Goal: Task Accomplishment & Management: Use online tool/utility

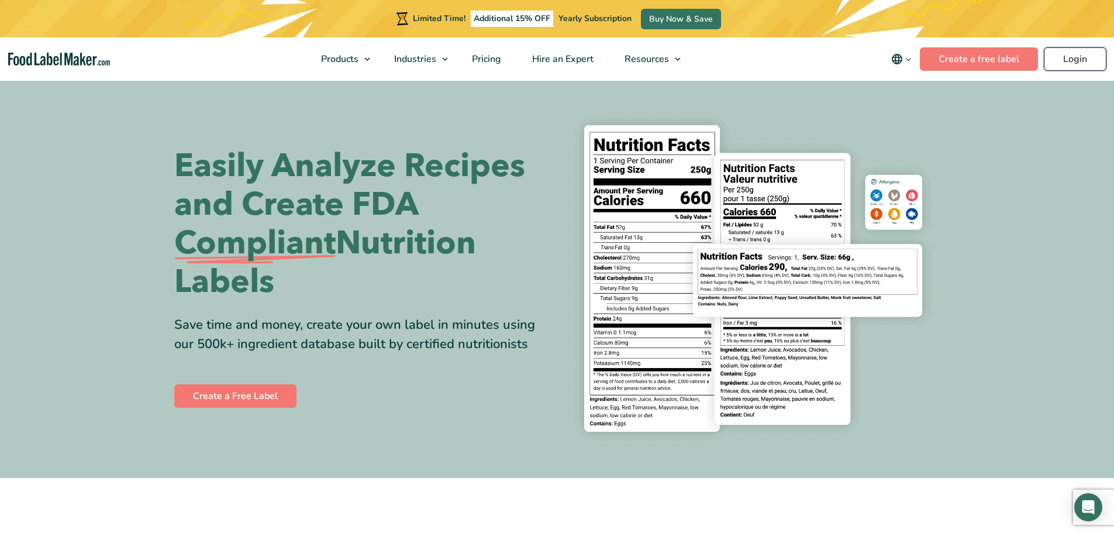
click at [1103, 63] on link "Login" at bounding box center [1075, 58] width 63 height 23
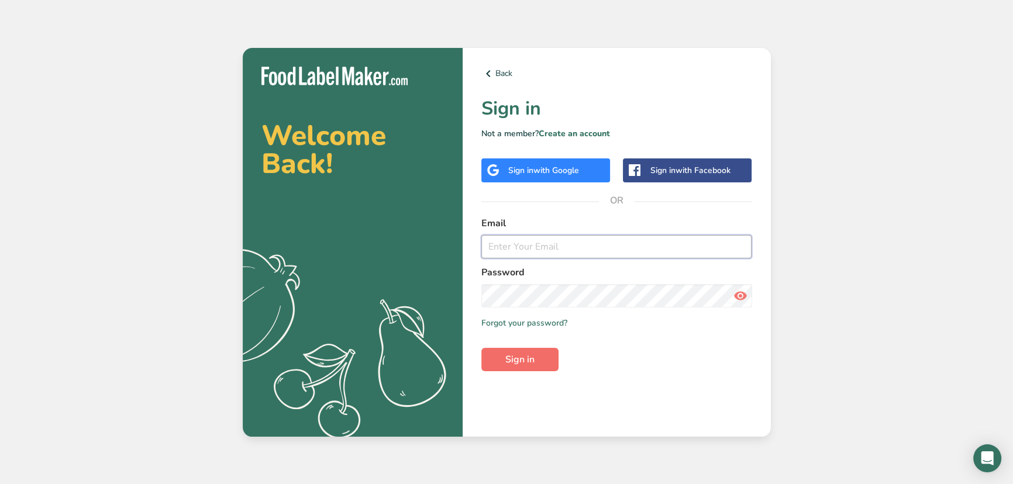
type input "srobinson@stuffed-foods.com"
click at [529, 358] on span "Sign in" at bounding box center [519, 360] width 29 height 14
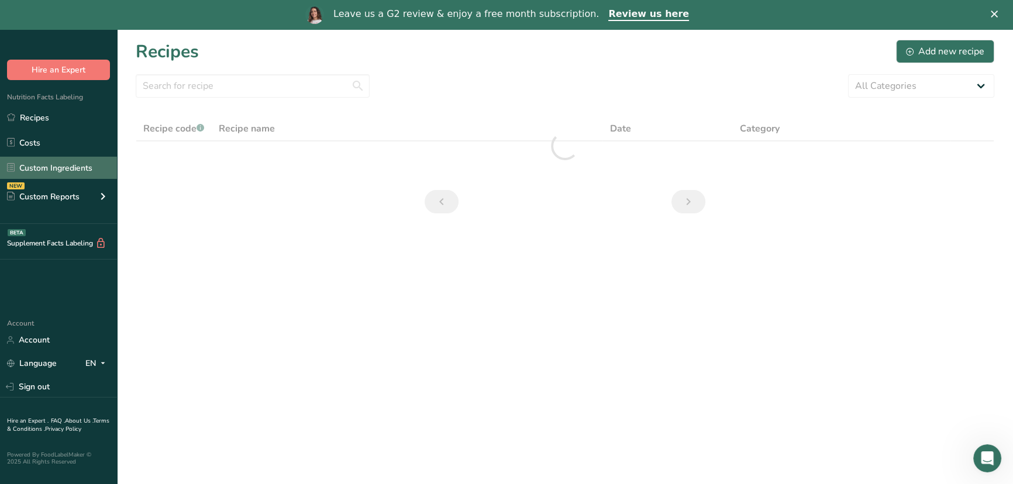
click at [71, 171] on link "Custom Ingredients" at bounding box center [58, 168] width 117 height 22
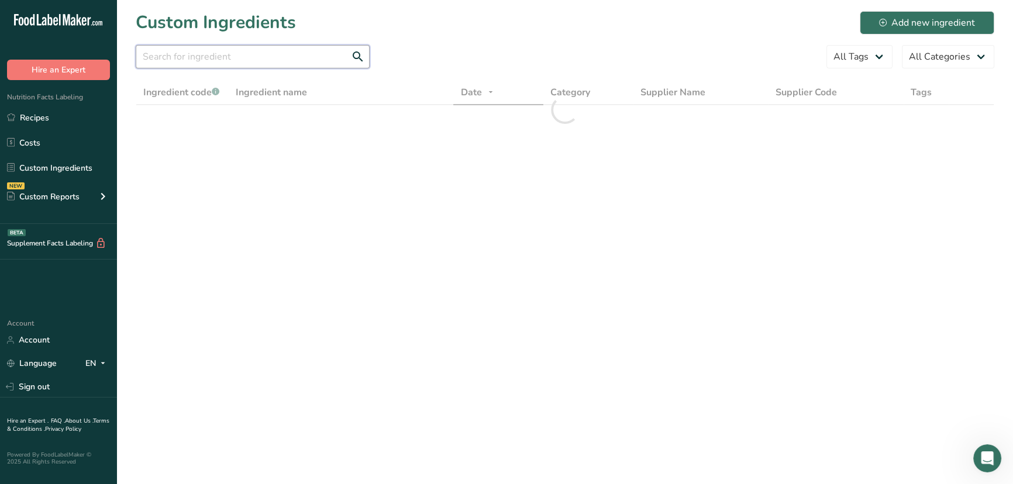
click at [227, 67] on input "text" at bounding box center [253, 56] width 234 height 23
paste input "RD-01206"
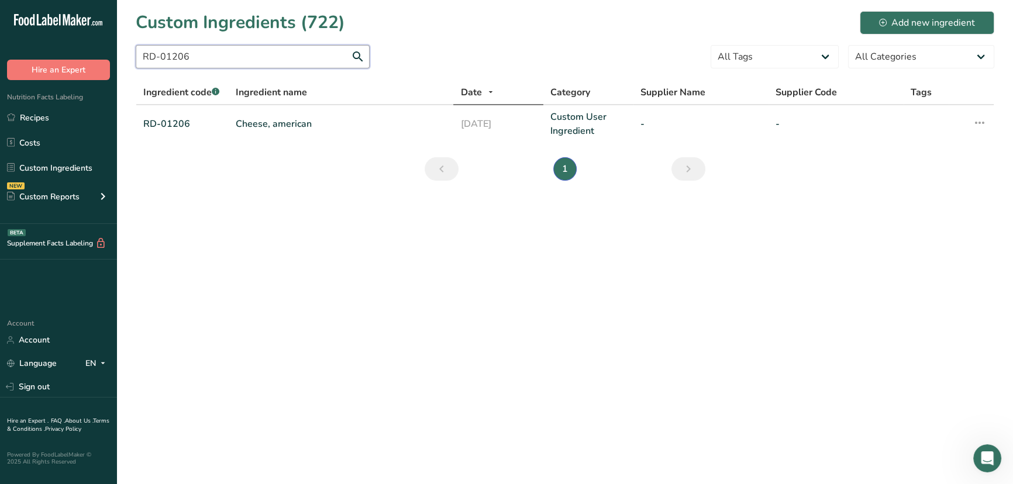
type input "RD-01206"
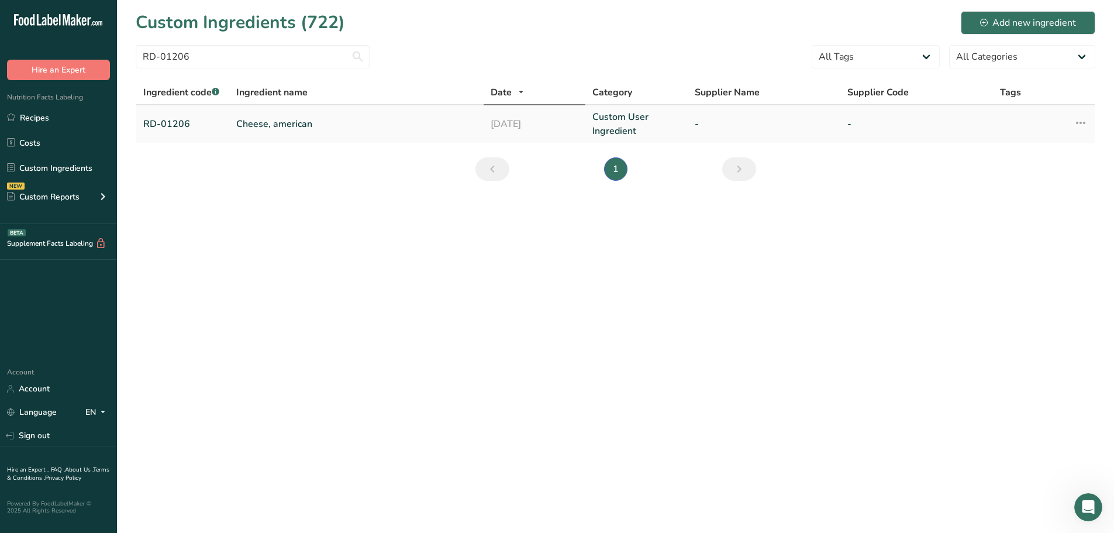
click at [264, 115] on td "Cheese, american" at bounding box center [356, 123] width 254 height 37
click at [267, 123] on link "Cheese, american" at bounding box center [356, 124] width 240 height 14
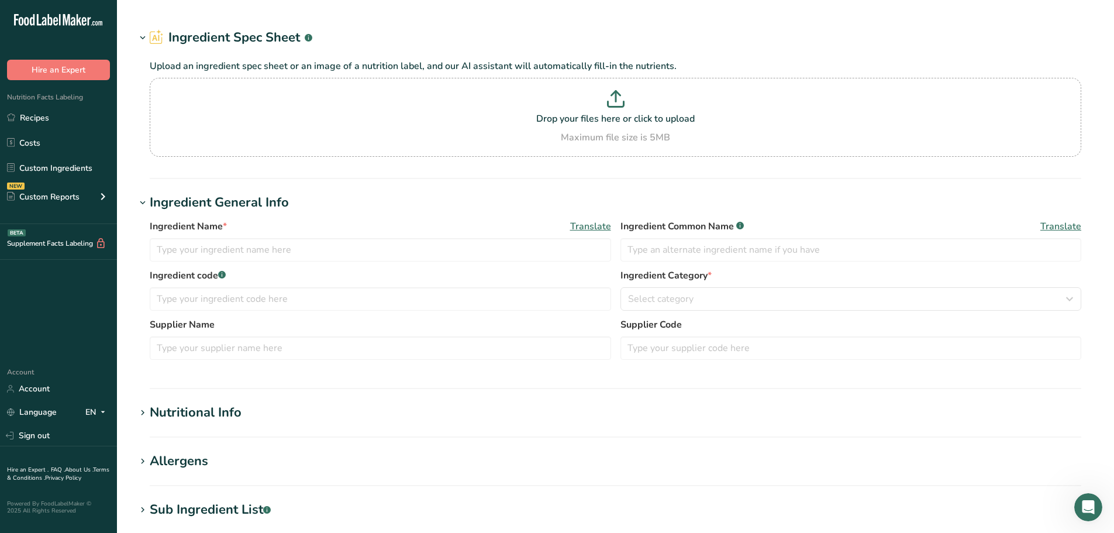
type input "Cheese, american"
type input "American Cheese"
type input "RD-01206"
type textarea "cultured pasteurized milk and skim milk, buttermilk, milkfat, salt, contains le…"
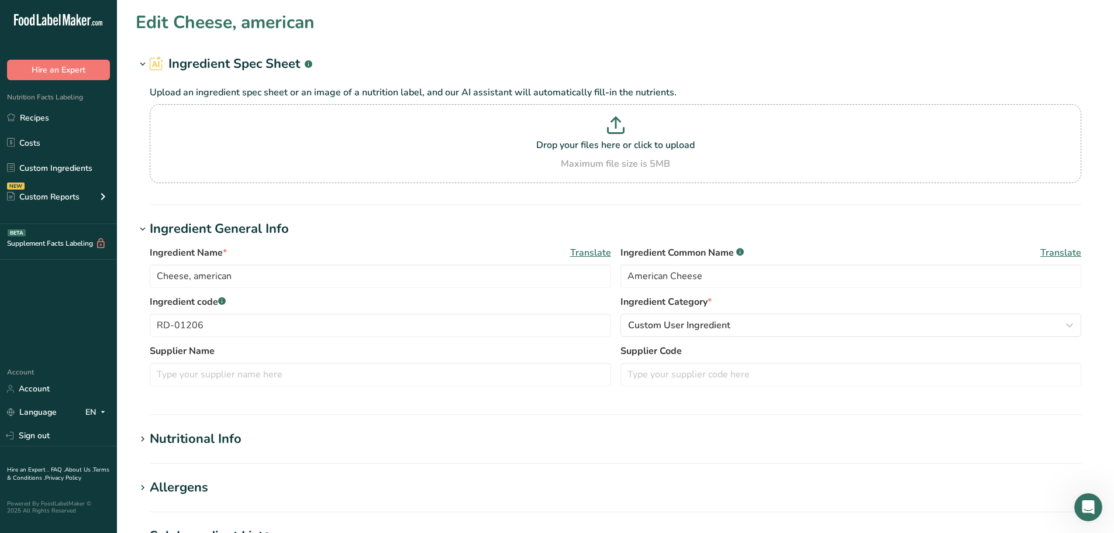
click at [225, 484] on section "Allergens Add any known allergens associated with your ingredient Milk Soy Tree…" at bounding box center [616, 495] width 960 height 34
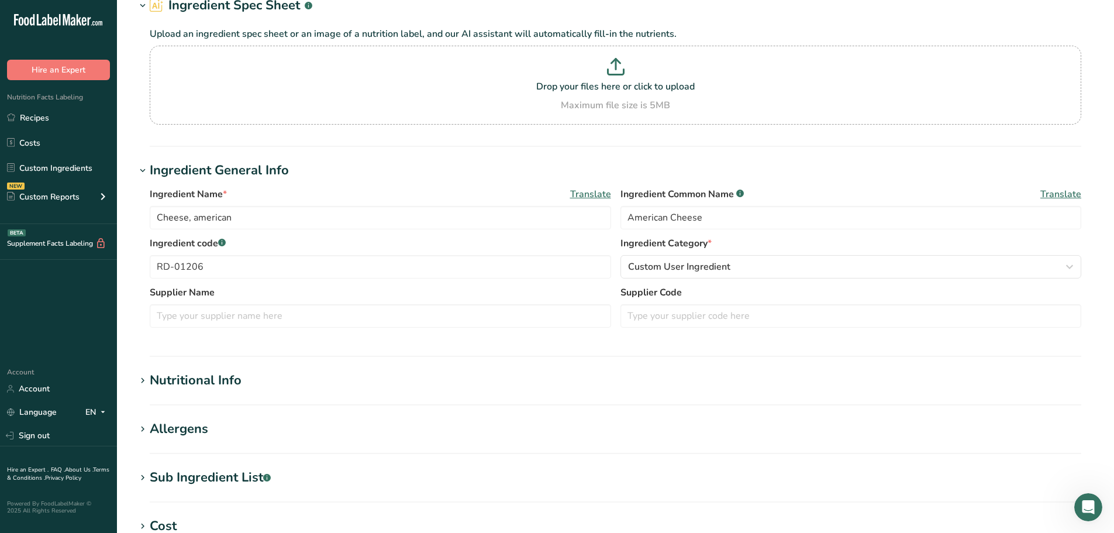
click at [218, 481] on div "Sub Ingredient List .a-a{fill:#347362;}.b-a{fill:#fff;}" at bounding box center [210, 477] width 121 height 19
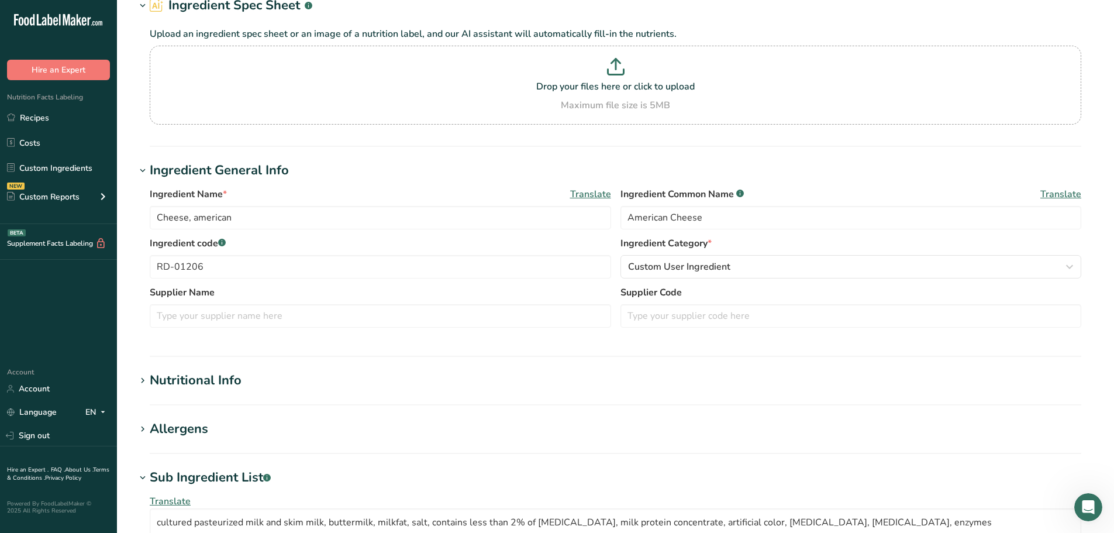
scroll to position [117, 0]
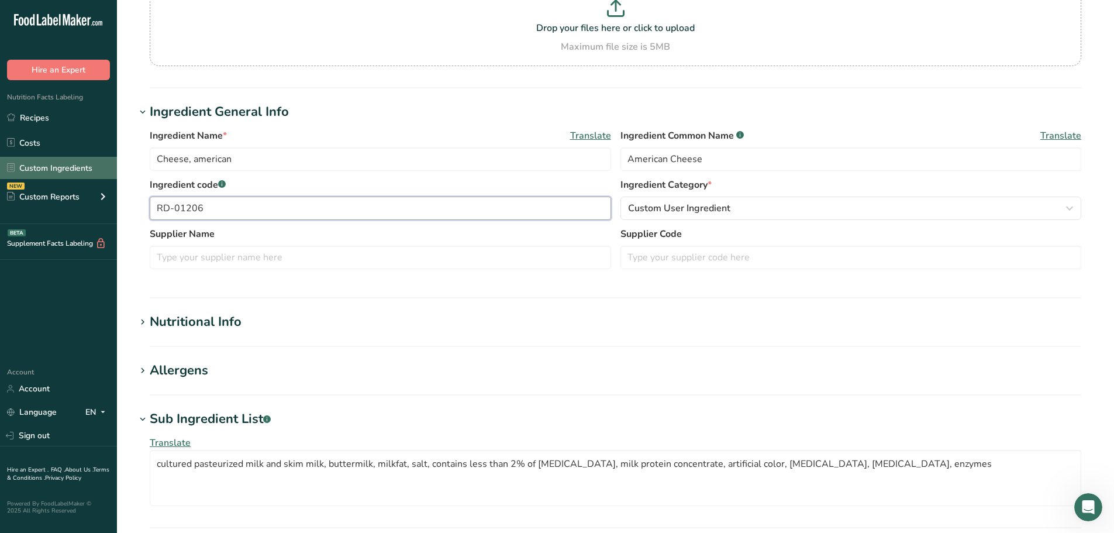
drag, startPoint x: 240, startPoint y: 210, endPoint x: 0, endPoint y: 173, distance: 243.1
click at [0, 173] on div ".a-20{fill:#fff;} Hire an Expert Nutrition Facts Labeling Recipes Costs Custom …" at bounding box center [557, 373] width 1114 height 981
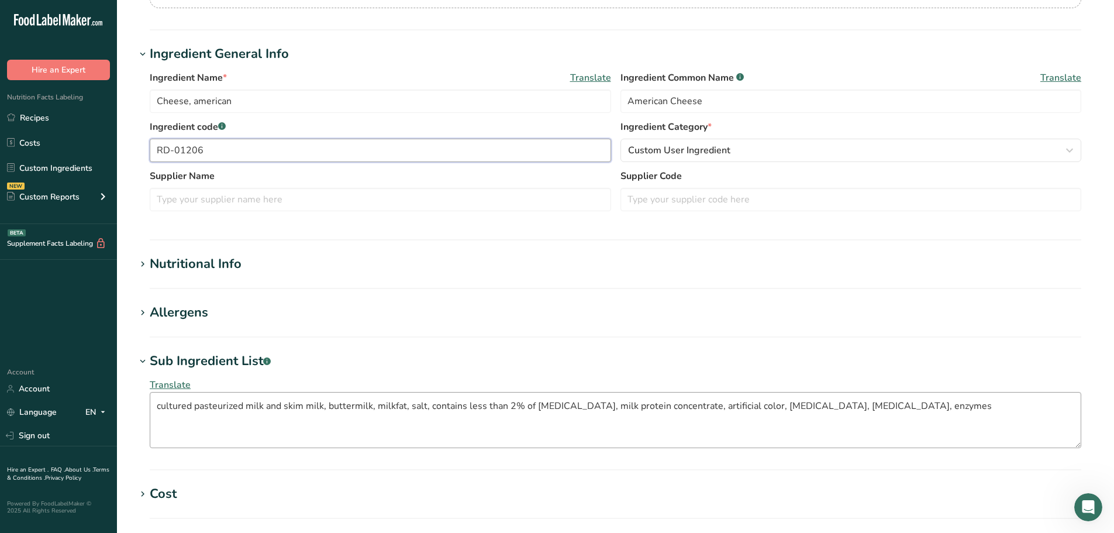
scroll to position [175, 0]
drag, startPoint x: 992, startPoint y: 419, endPoint x: 26, endPoint y: 410, distance: 965.4
click at [0, 405] on div ".a-20{fill:#fff;} Hire an Expert Nutrition Facts Labeling Recipes Costs Custom …" at bounding box center [557, 315] width 1114 height 981
click at [17, 165] on link "Custom Ingredients" at bounding box center [58, 168] width 117 height 22
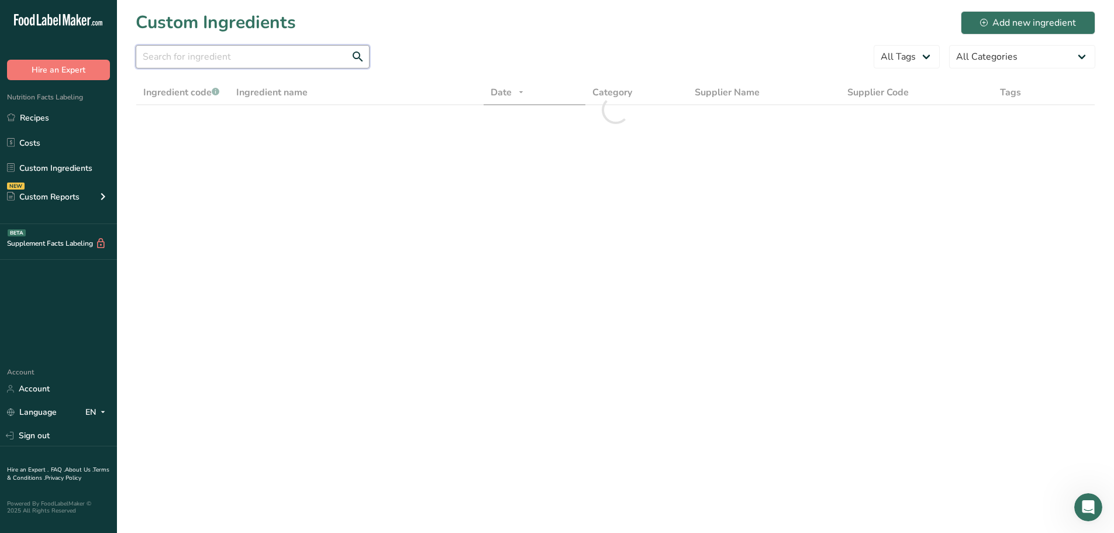
click at [219, 64] on input "text" at bounding box center [253, 56] width 234 height 23
paste input "DO-01293"
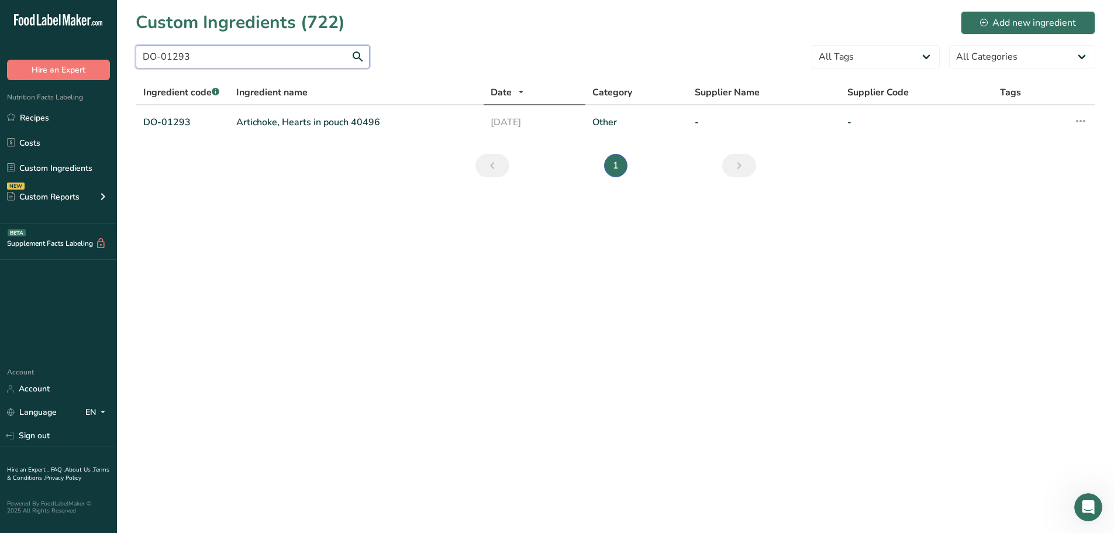
type input "DO-01293"
drag, startPoint x: 824, startPoint y: 1, endPoint x: 255, endPoint y: 119, distance: 581.2
click at [255, 116] on link "Artichoke, Hearts in pouch 40496" at bounding box center [356, 122] width 240 height 14
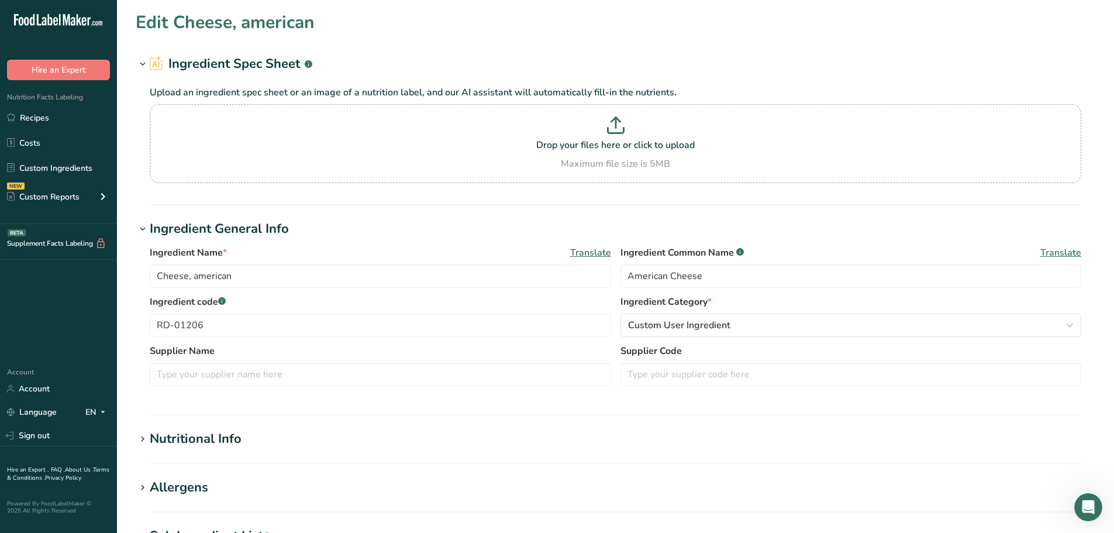
type input "Artichoke, Hearts in pouch 40496"
type input "artichoke"
type input "DO-01293"
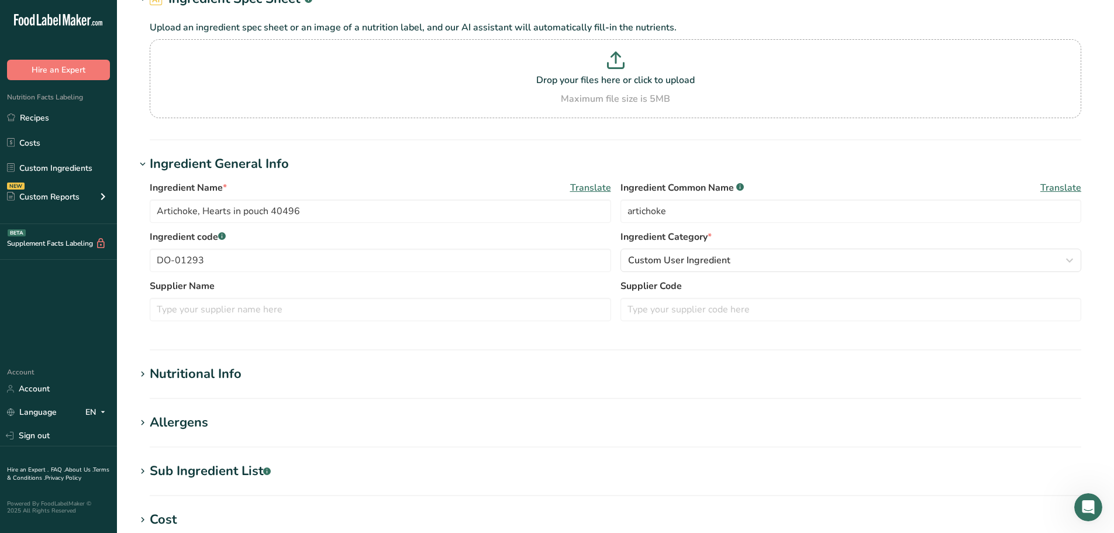
scroll to position [117, 0]
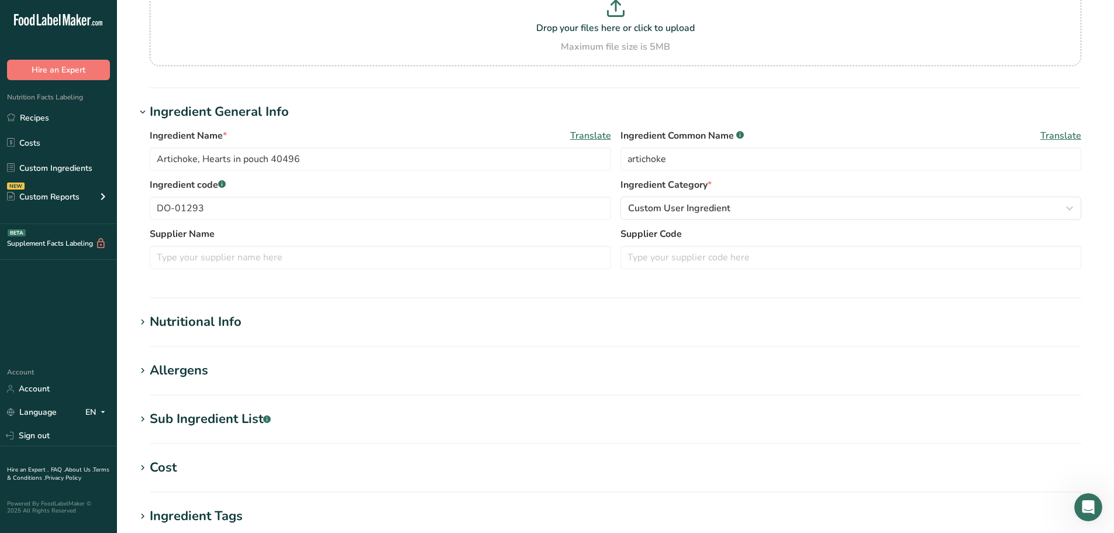
click at [194, 418] on div "Sub Ingredient List .a-a{fill:#347362;}.b-a{fill:#fff;}" at bounding box center [210, 418] width 121 height 19
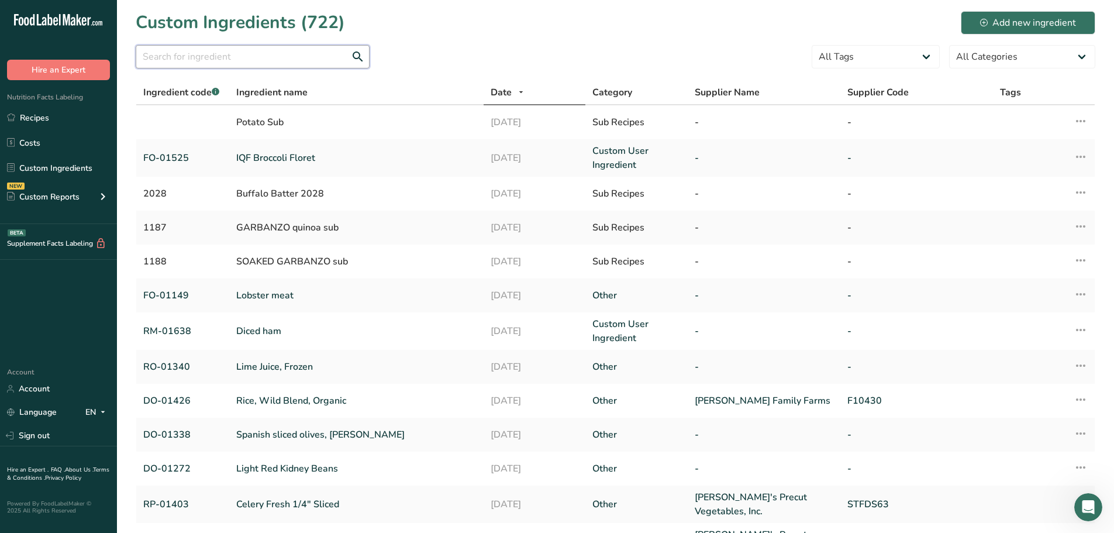
click at [237, 57] on input "text" at bounding box center [253, 56] width 234 height 23
paste input "DO-01363 ("
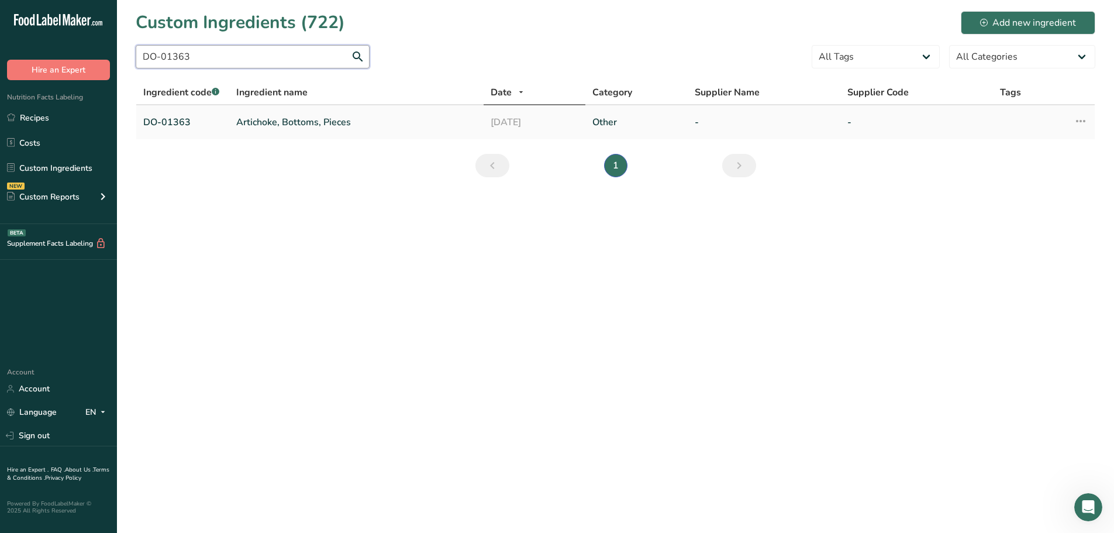
type input "DO-01363"
click at [254, 129] on link "Artichoke, Bottoms, Pieces" at bounding box center [356, 122] width 240 height 14
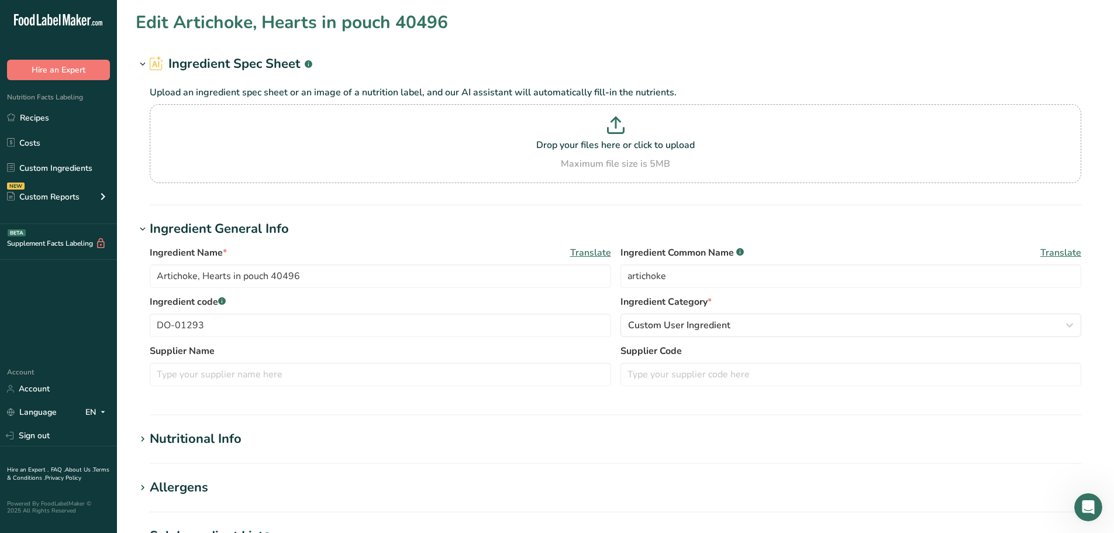
type input "Artichoke, Bottoms, Pieces"
type input "artichokes"
type input "DO-01363"
type textarea "artichoke bottoms, water, salt, citric acid"
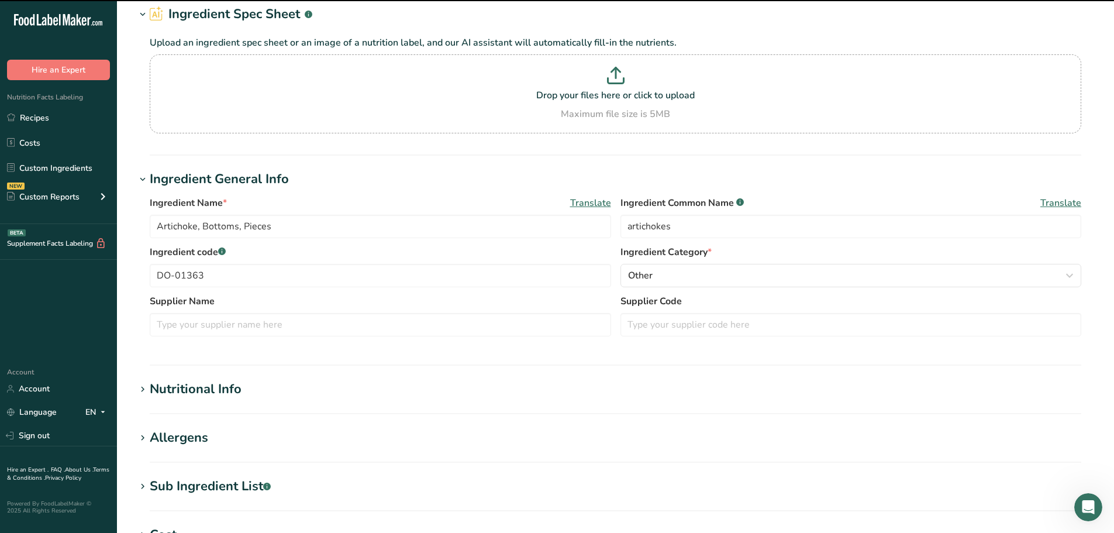
scroll to position [117, 0]
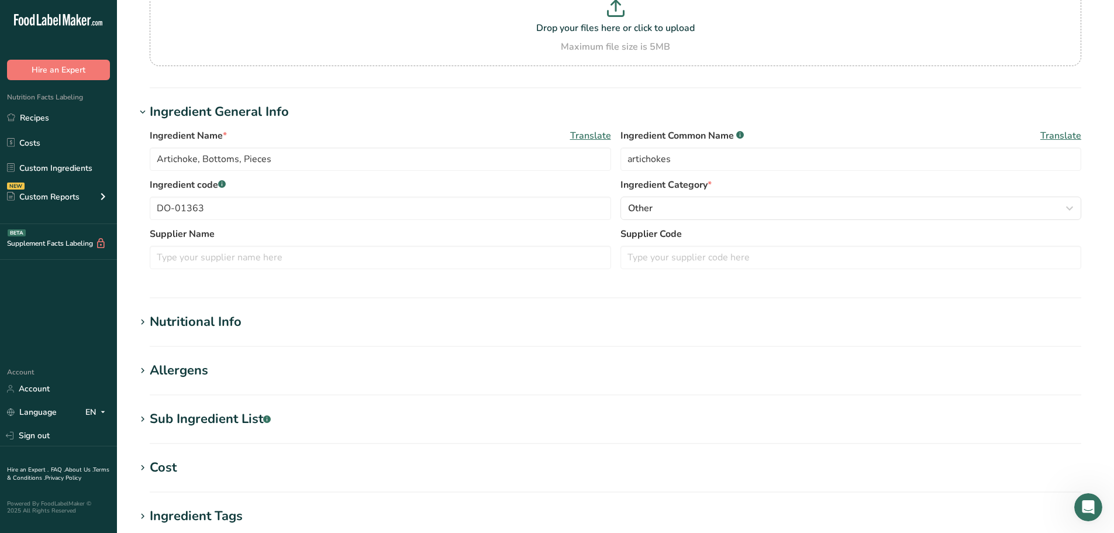
click at [215, 423] on div "Sub Ingredient List .a-a{fill:#347362;}.b-a{fill:#fff;}" at bounding box center [210, 418] width 121 height 19
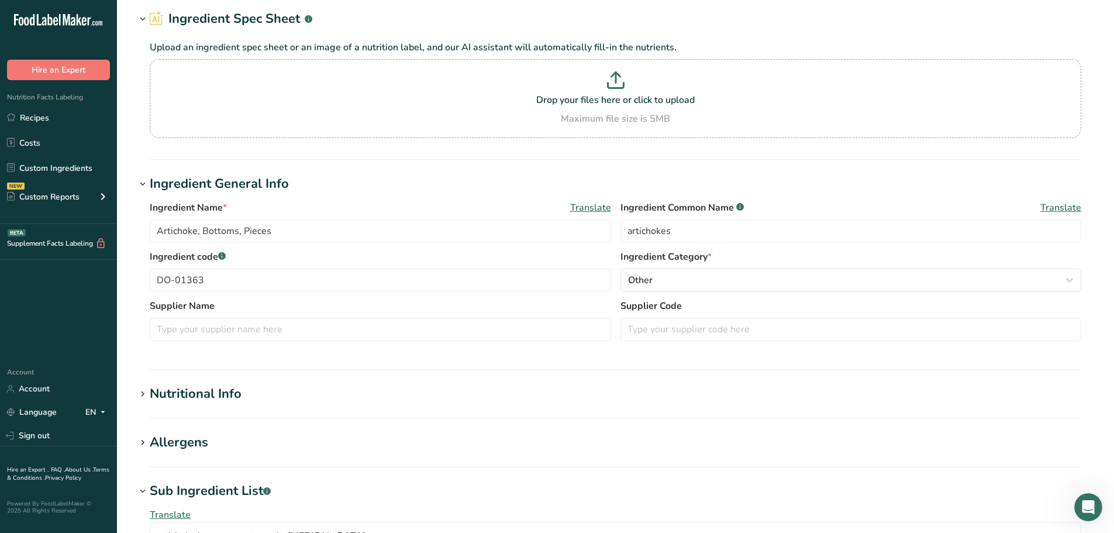
scroll to position [0, 0]
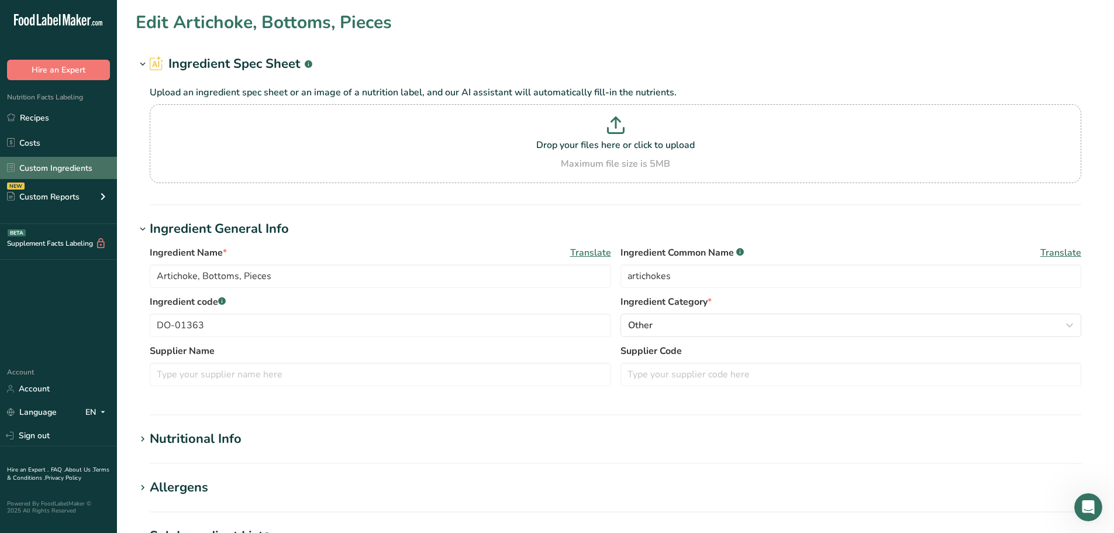
click at [48, 163] on link "Custom Ingredients" at bounding box center [58, 168] width 117 height 22
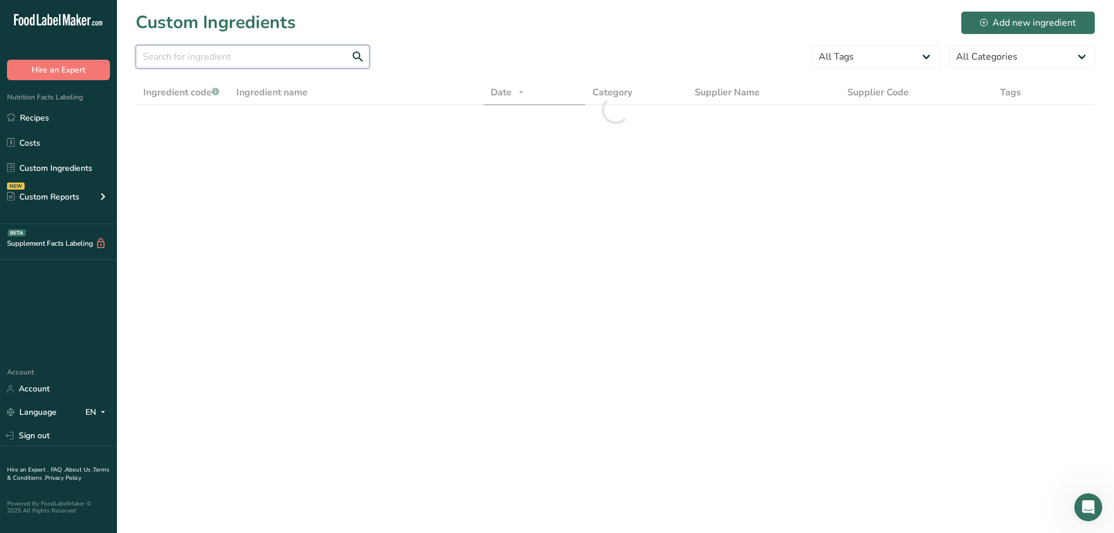
click at [300, 56] on input "text" at bounding box center [253, 56] width 234 height 23
paste input "DO-01168"
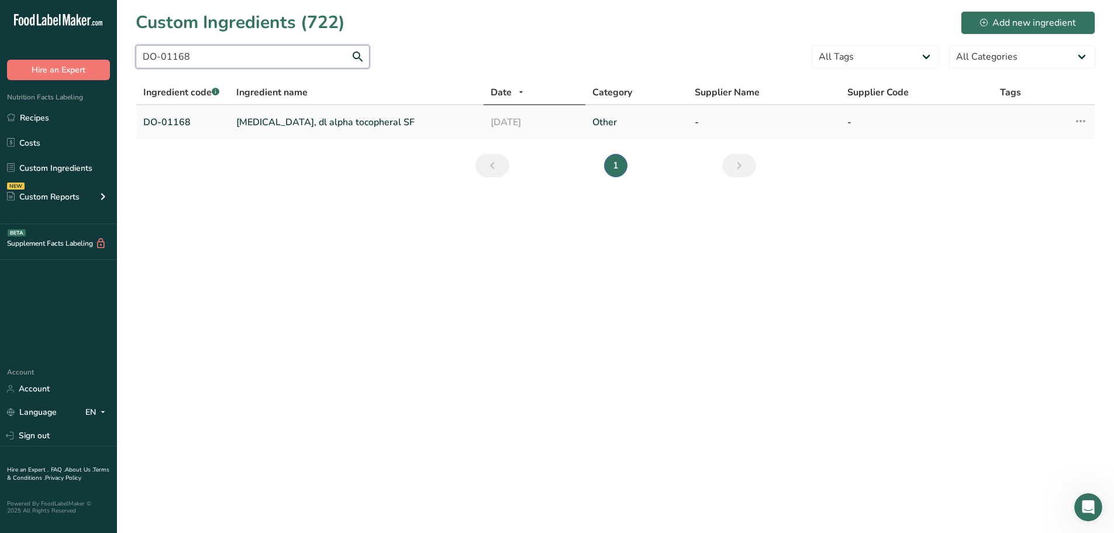
type input "DO-01168"
click at [263, 120] on link "vitamin E, dl alpha tocopheral SF" at bounding box center [356, 122] width 240 height 14
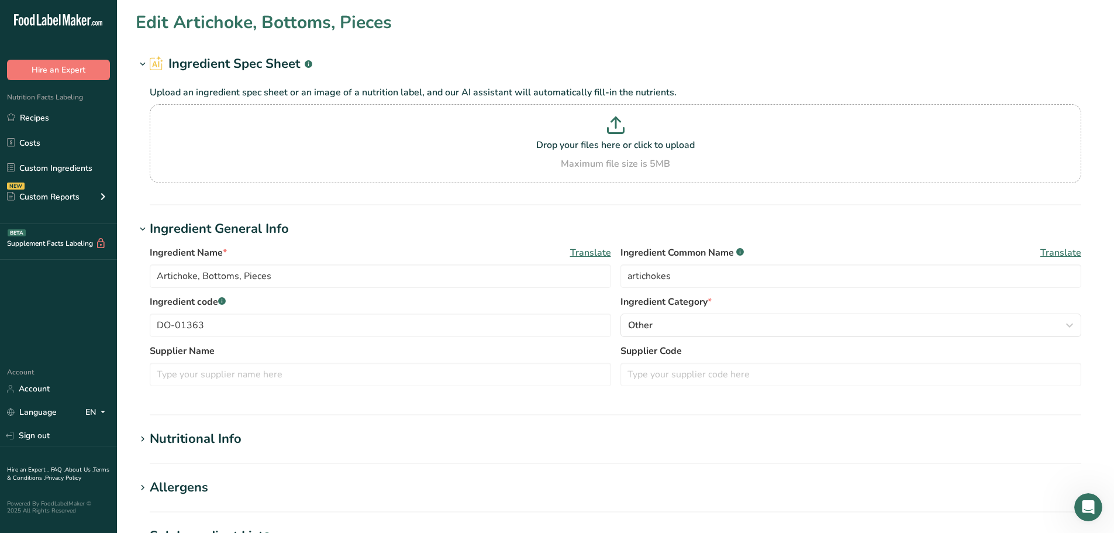
type input "vitamin E, dl alpha tocopheral SF"
type input "natural vitamin E added to protect flavor"
type input "DO-01168"
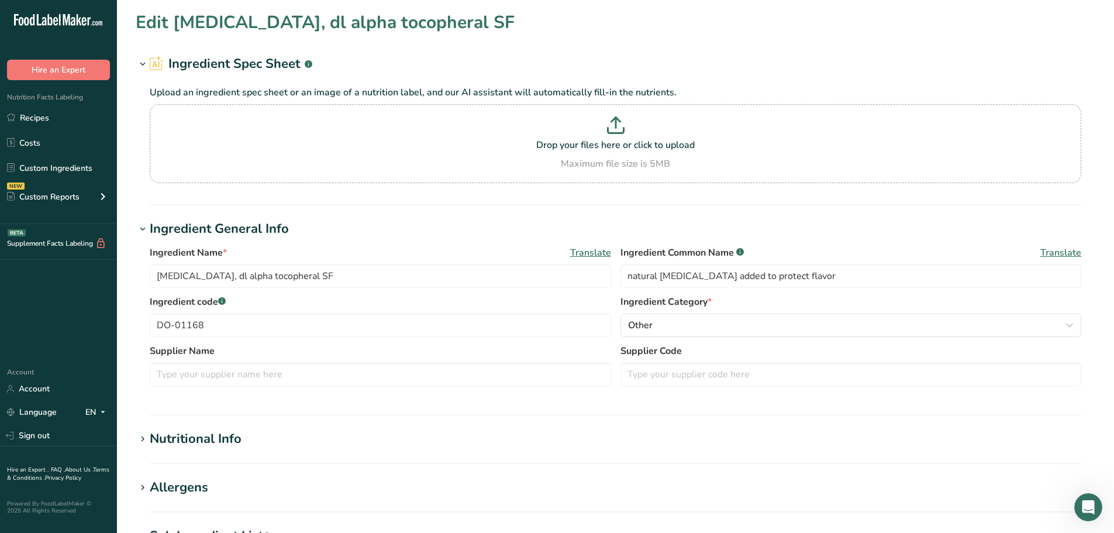
click at [190, 484] on section "Allergens Add any known allergens associated with your ingredient Soy Tree Nuts…" at bounding box center [616, 495] width 960 height 34
click at [188, 484] on div "Allergens" at bounding box center [179, 487] width 58 height 19
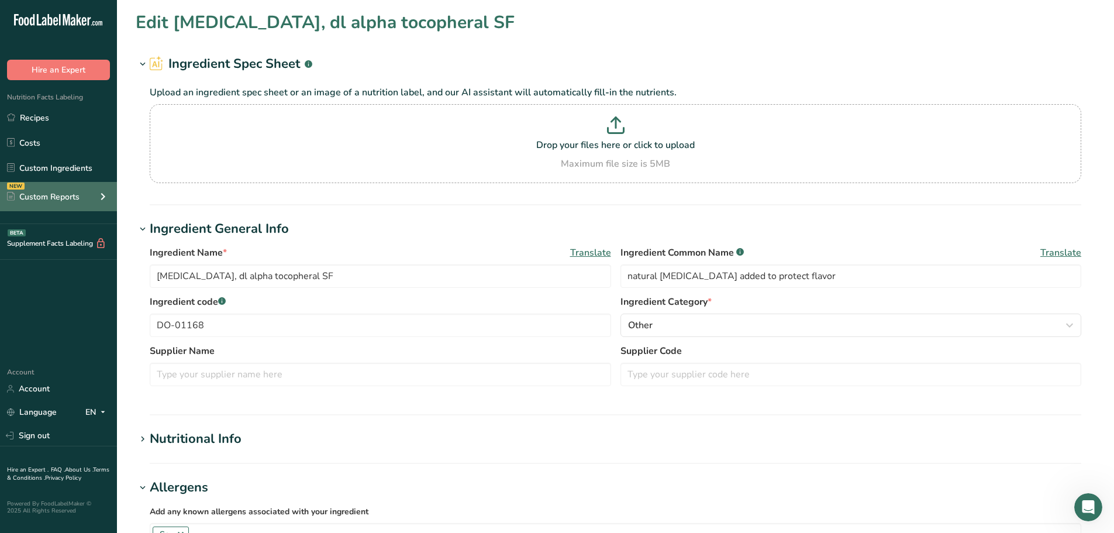
click at [58, 185] on div "NEW Custom Reports" at bounding box center [58, 196] width 117 height 29
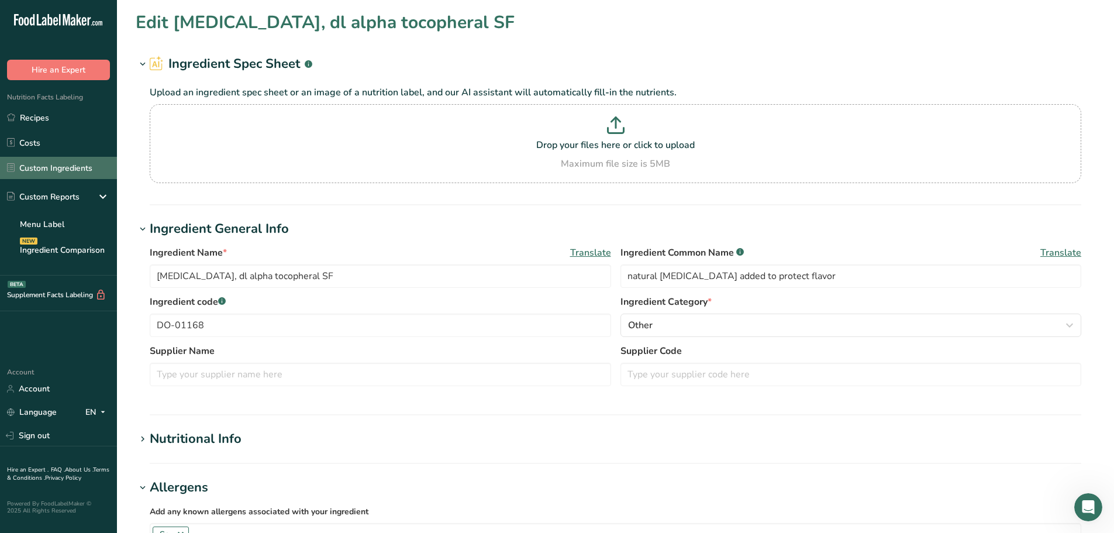
click at [56, 173] on link "Custom Ingredients" at bounding box center [58, 168] width 117 height 22
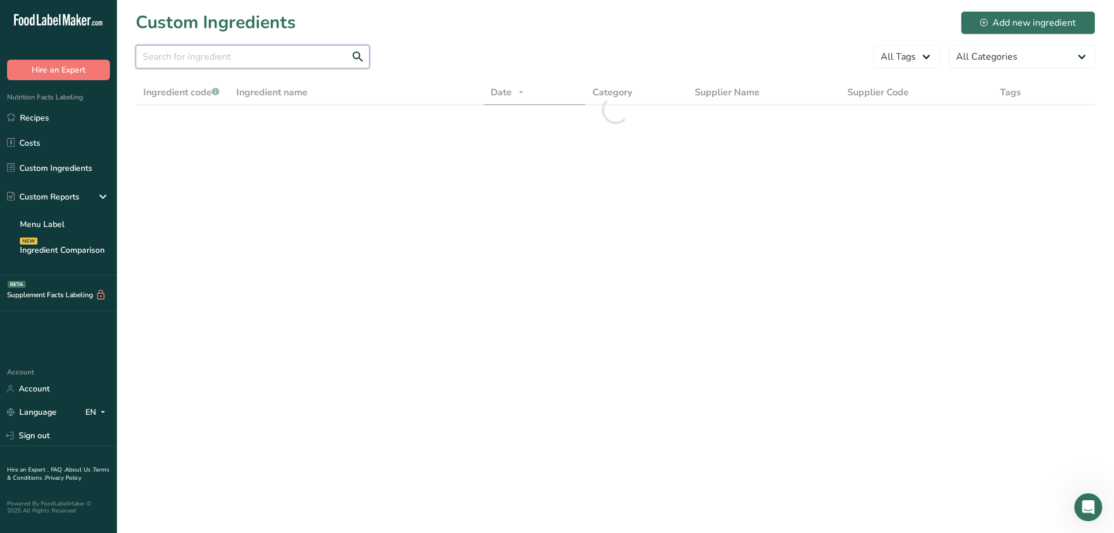
click at [190, 57] on input "text" at bounding box center [253, 56] width 234 height 23
paste input "DO-01338"
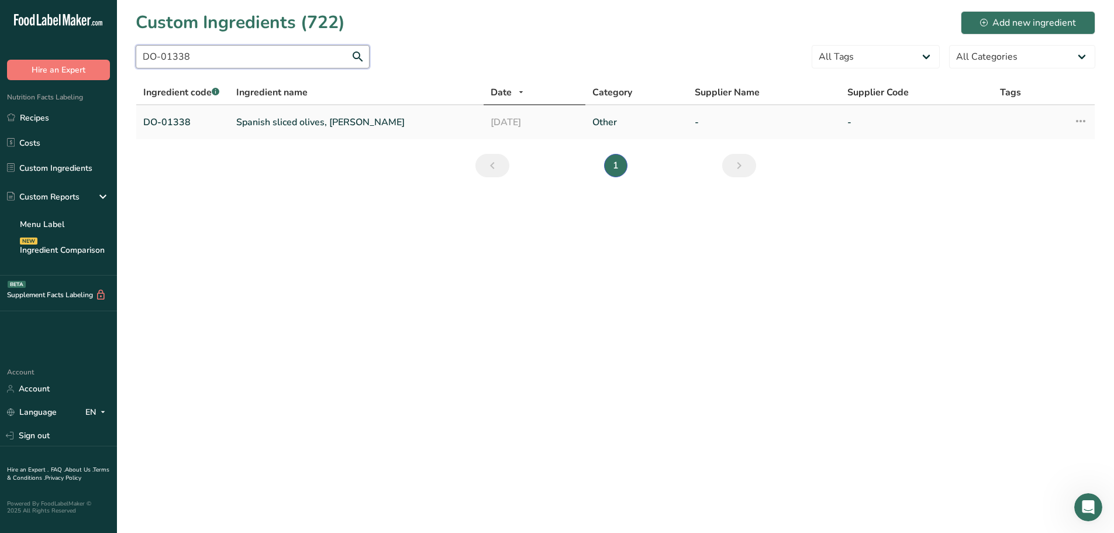
type input "DO-01338"
click at [258, 112] on td "Spanish sliced olives, Lindsay" at bounding box center [356, 122] width 254 height 34
click at [261, 113] on td "Spanish sliced olives, Lindsay" at bounding box center [356, 122] width 254 height 34
click at [263, 118] on link "Spanish sliced olives, Lindsay" at bounding box center [356, 122] width 240 height 14
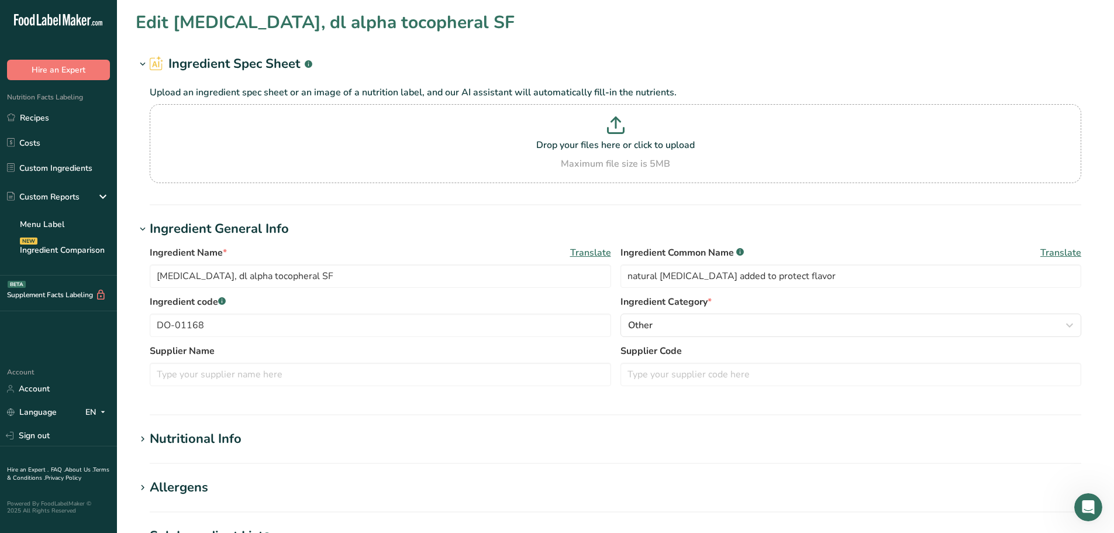
type input "Spanish sliced olives, Lindsay"
type input "Manzanilla olives"
type input "DO-01338"
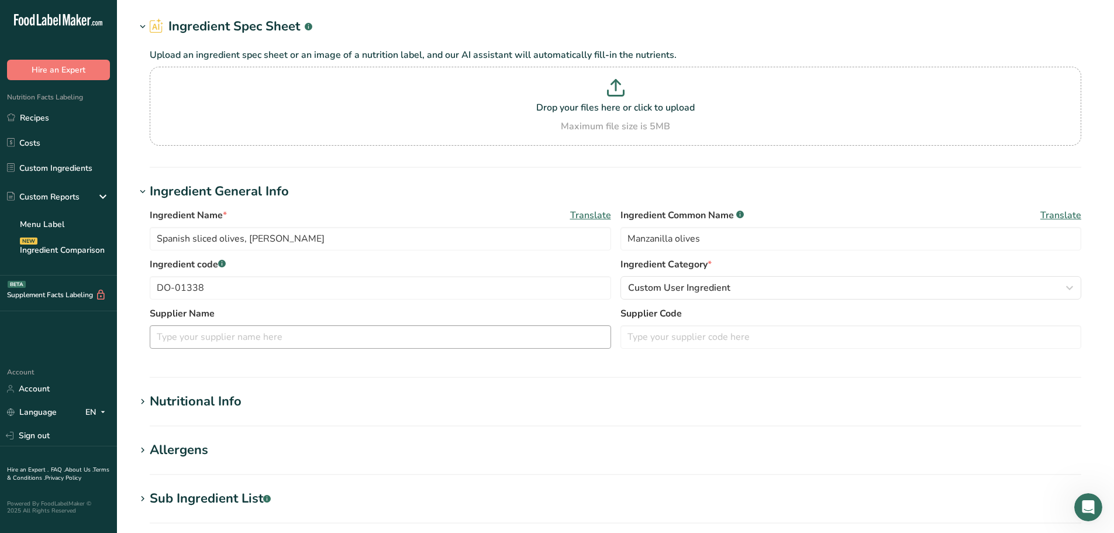
scroll to position [58, 0]
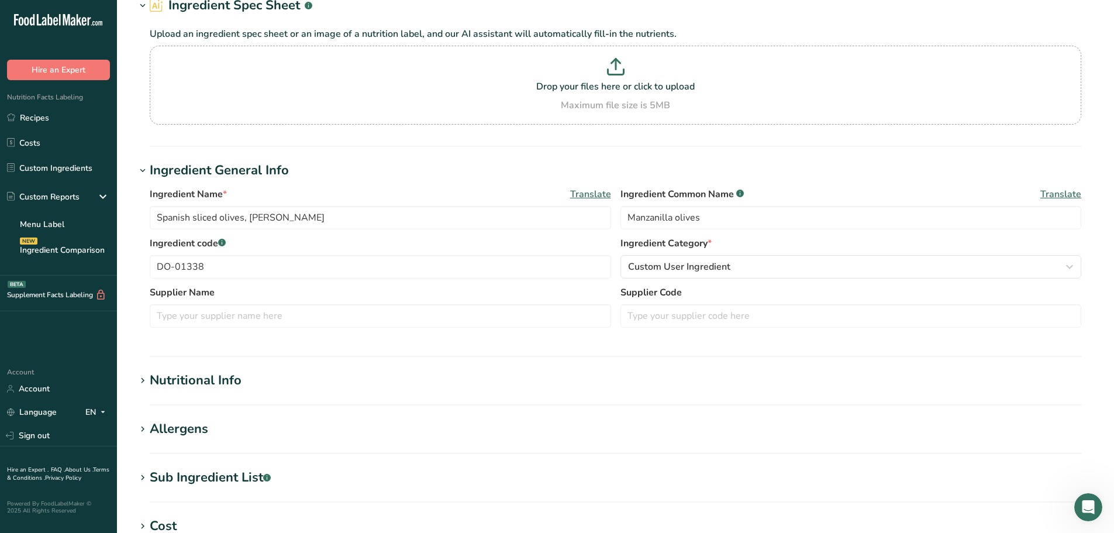
click at [218, 469] on div "Sub Ingredient List .a-a{fill:#347362;}.b-a{fill:#fff;}" at bounding box center [210, 477] width 121 height 19
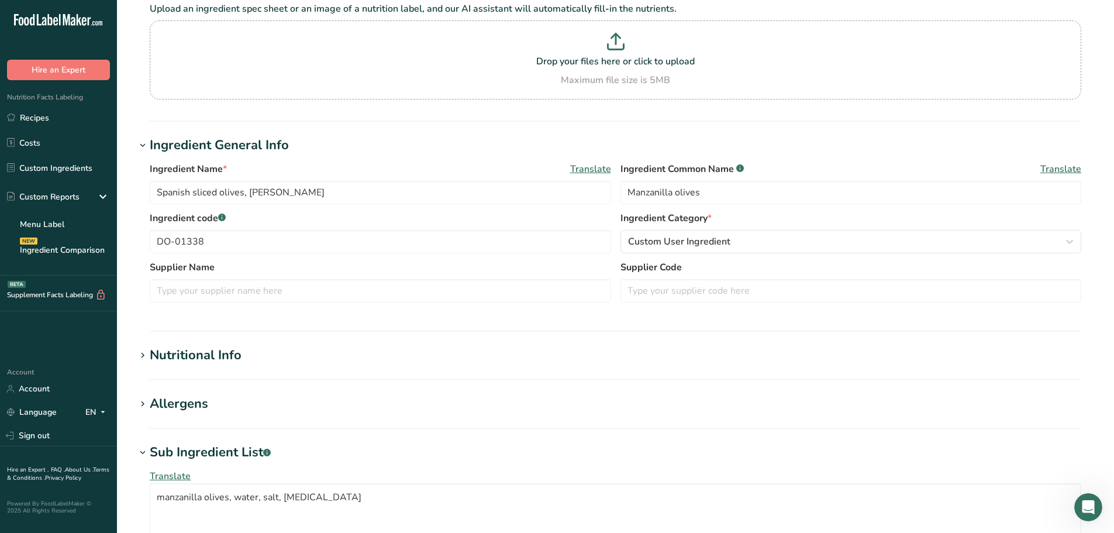
scroll to position [0, 0]
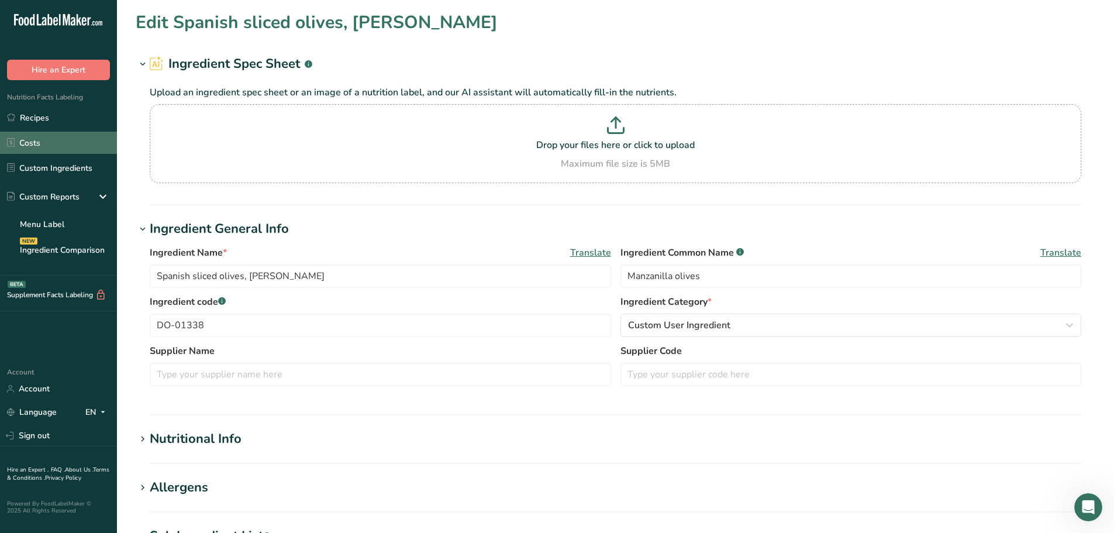
drag, startPoint x: 67, startPoint y: 170, endPoint x: 115, endPoint y: 136, distance: 58.7
click at [67, 170] on link "Custom Ingredients" at bounding box center [58, 168] width 117 height 22
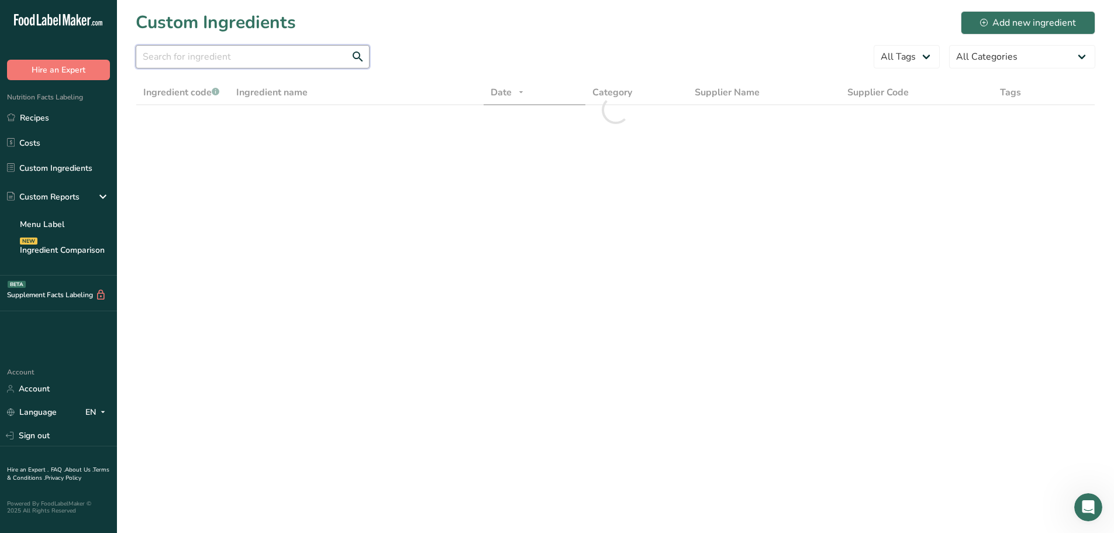
click at [195, 52] on input "text" at bounding box center [253, 56] width 234 height 23
paste input "mozzarella"
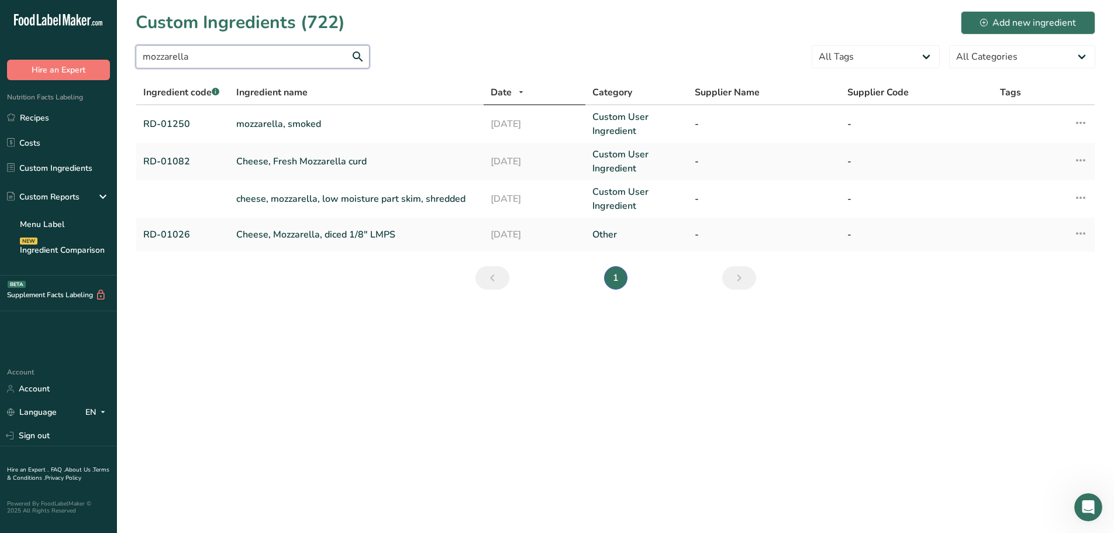
type input "mozzarella"
click at [184, 232] on link "RD-01026" at bounding box center [182, 234] width 79 height 14
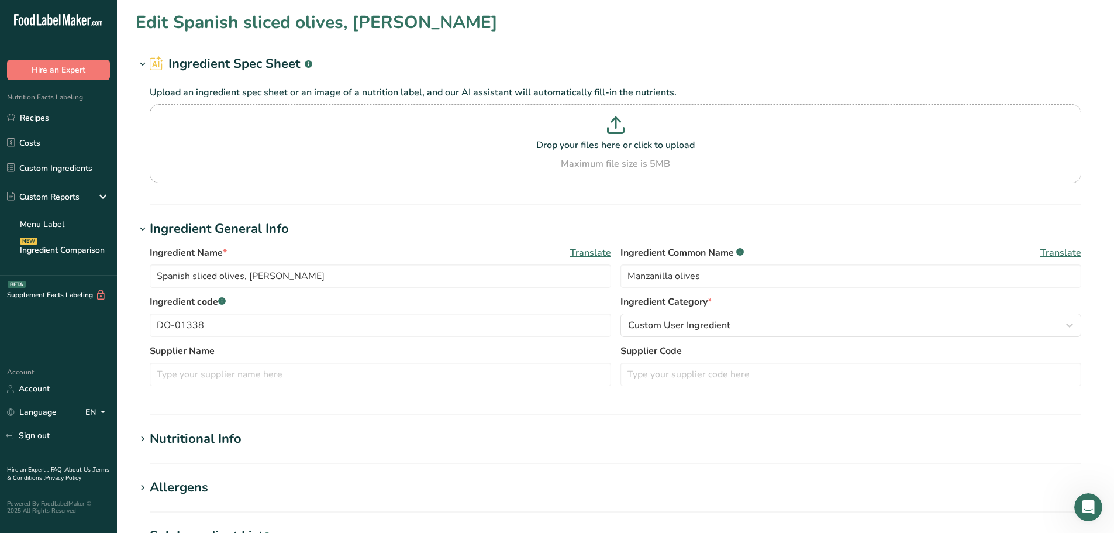
type input "Cheese, Mozzarella, diced 1/8" LMPS"
type input "low-moisture part-skim mozzarella cheese"
type input "RD-01026"
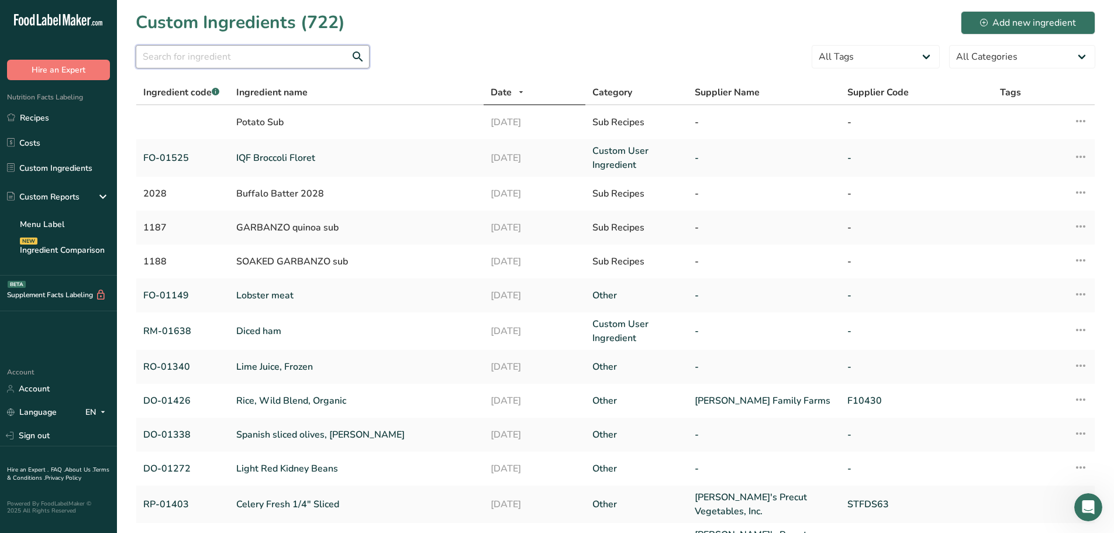
click at [251, 53] on input "text" at bounding box center [253, 56] width 234 height 23
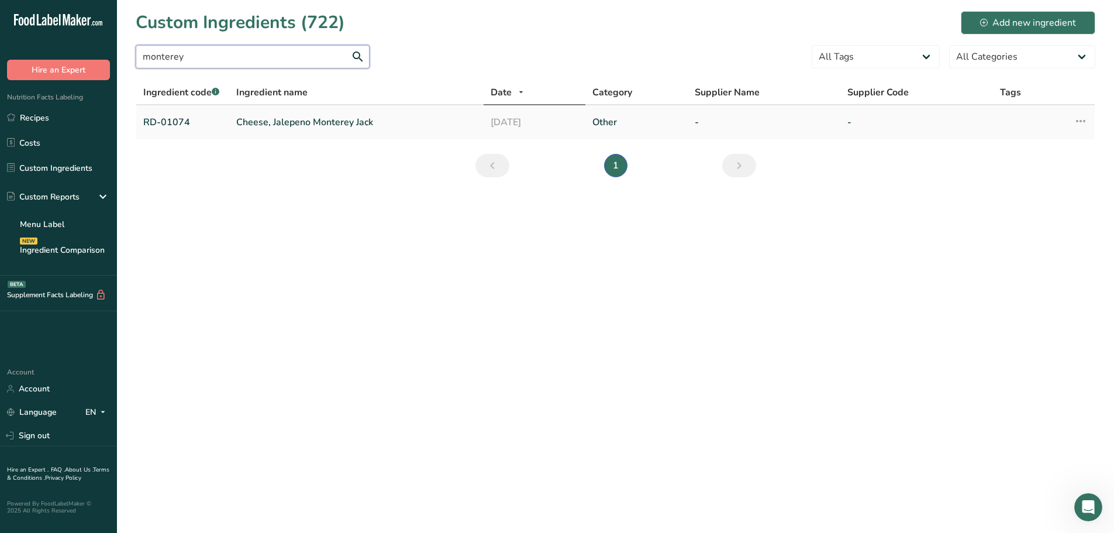
type input "monterey"
click at [240, 123] on link "Cheese, Jalepeno Monterey Jack" at bounding box center [356, 122] width 240 height 14
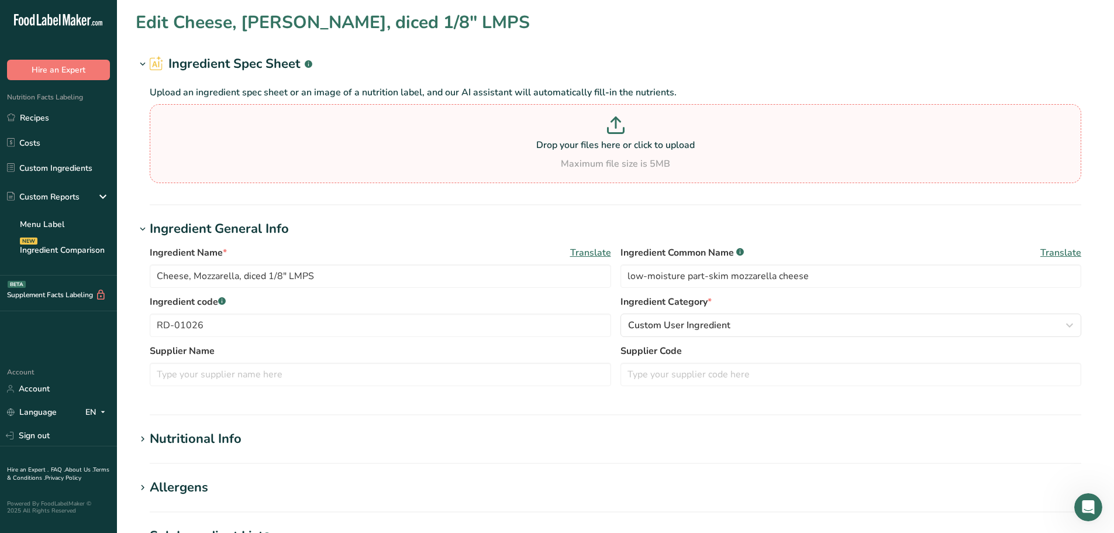
type input "Cheese, Jalepeno Monterey Jack"
type input "jalapeno monterey jack cheese"
type input "RD-01074"
drag, startPoint x: 230, startPoint y: 317, endPoint x: 81, endPoint y: 316, distance: 149.1
click at [81, 316] on div ".a-20{fill:#fff;} Hire an Expert Nutrition Facts Labeling Recipes Costs Custom …" at bounding box center [557, 448] width 1114 height 896
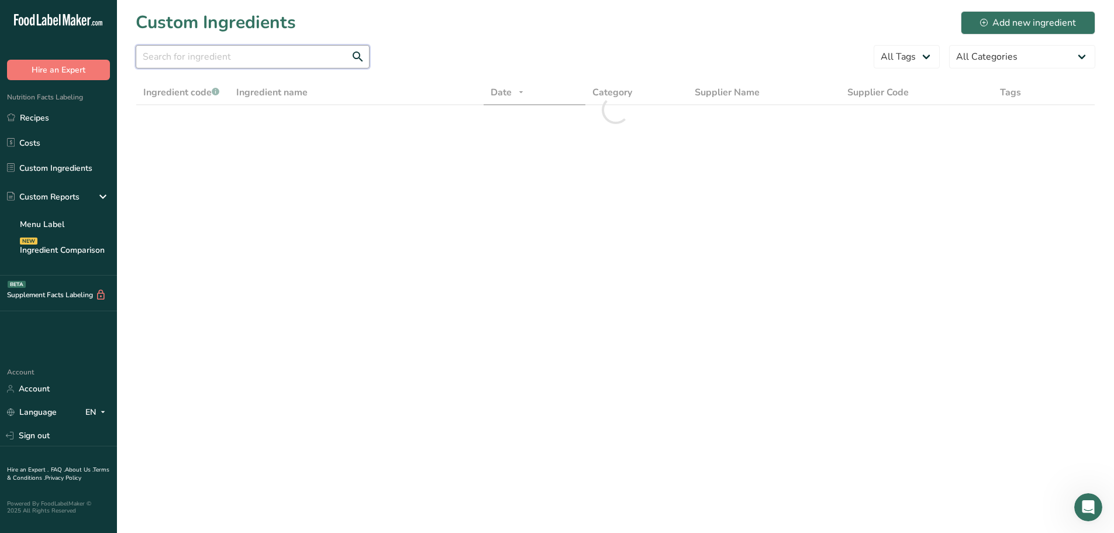
click at [292, 53] on input "text" at bounding box center [253, 56] width 234 height 23
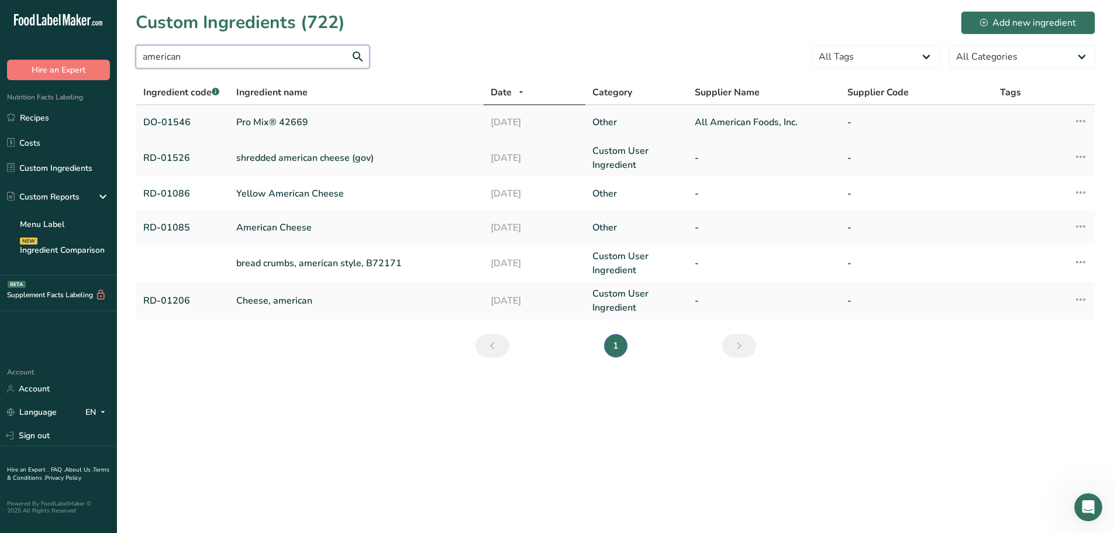
type input "american"
click at [274, 123] on link "Pro Mix® 42669" at bounding box center [356, 122] width 240 height 14
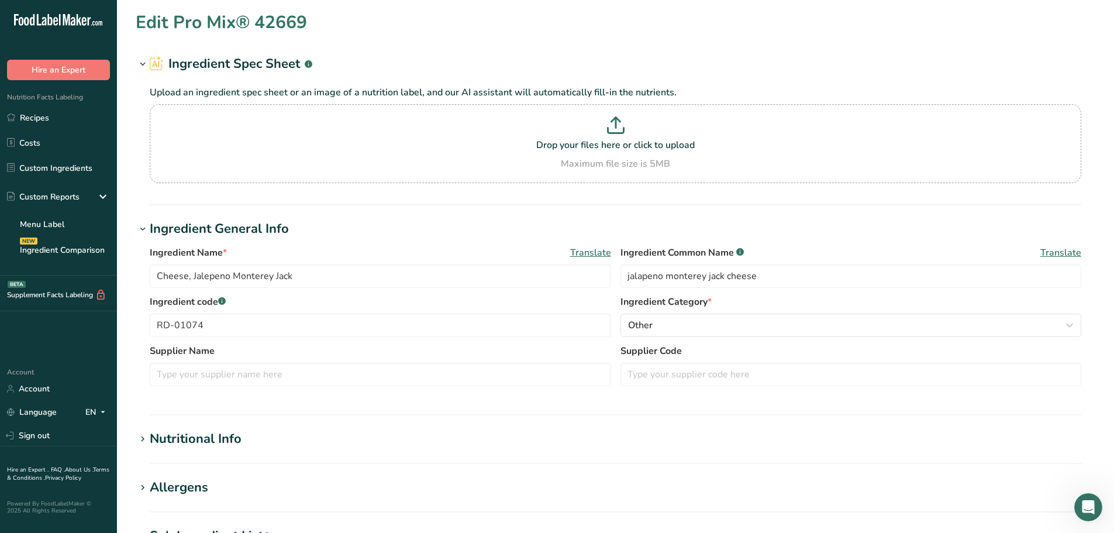
type input "Pro Mix® 42669"
type input "cheese powder"
type input "DO-01546"
type input "All American Foods, Inc."
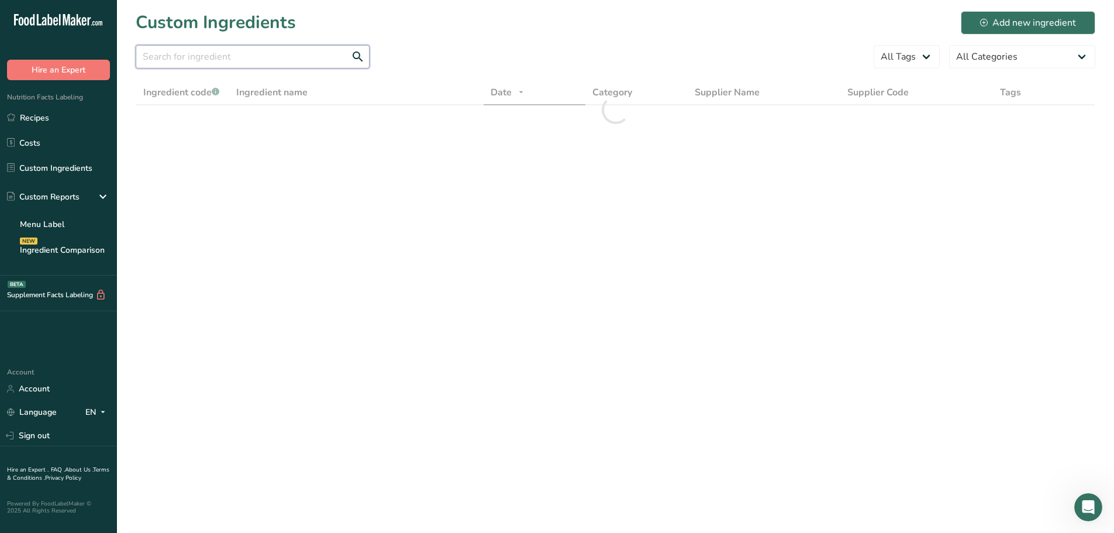
click at [226, 53] on input "text" at bounding box center [253, 56] width 234 height 23
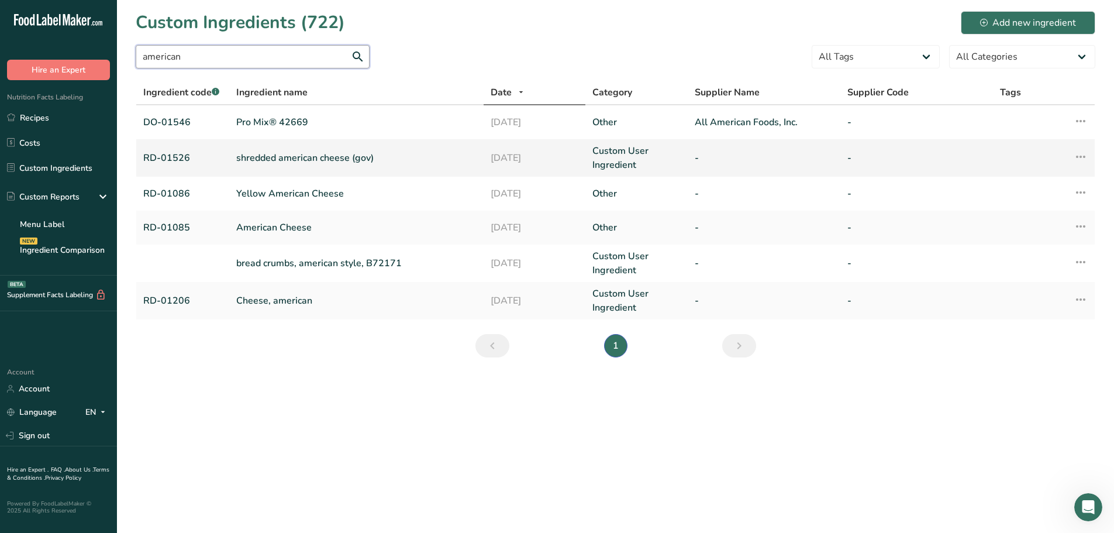
type input "american"
click at [255, 157] on link "shredded american cheese (gov)" at bounding box center [356, 158] width 240 height 14
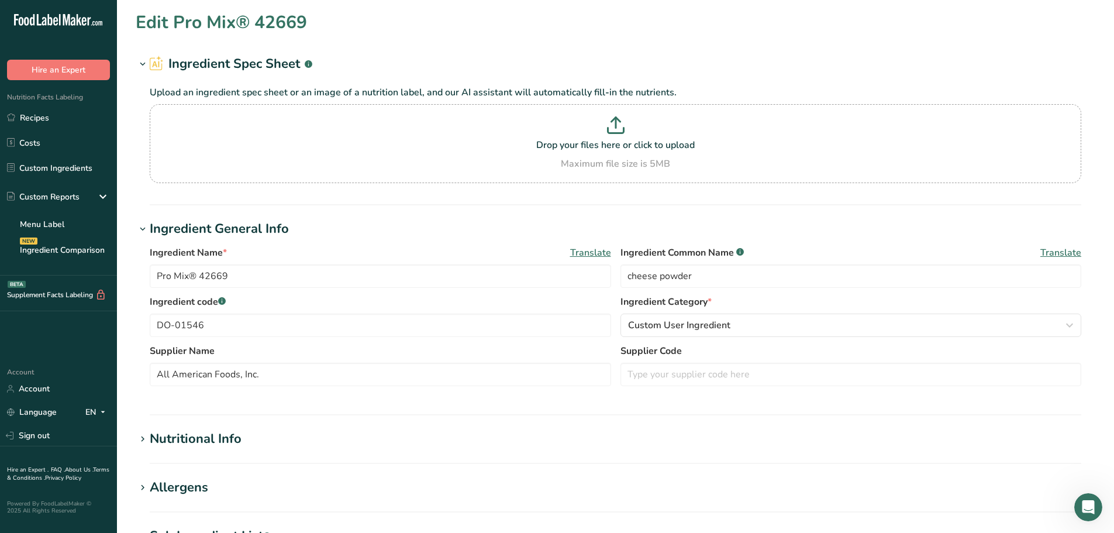
type input "shredded american cheese (gov)"
type input "cheddar cheese"
type input "RD-01526"
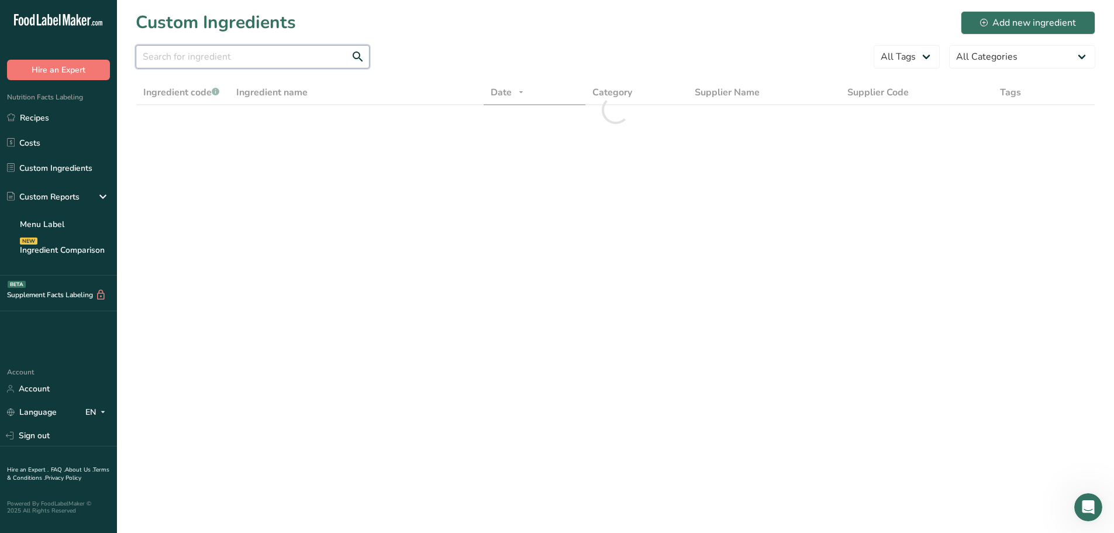
click at [249, 63] on input "text" at bounding box center [253, 56] width 234 height 23
paste input "american"
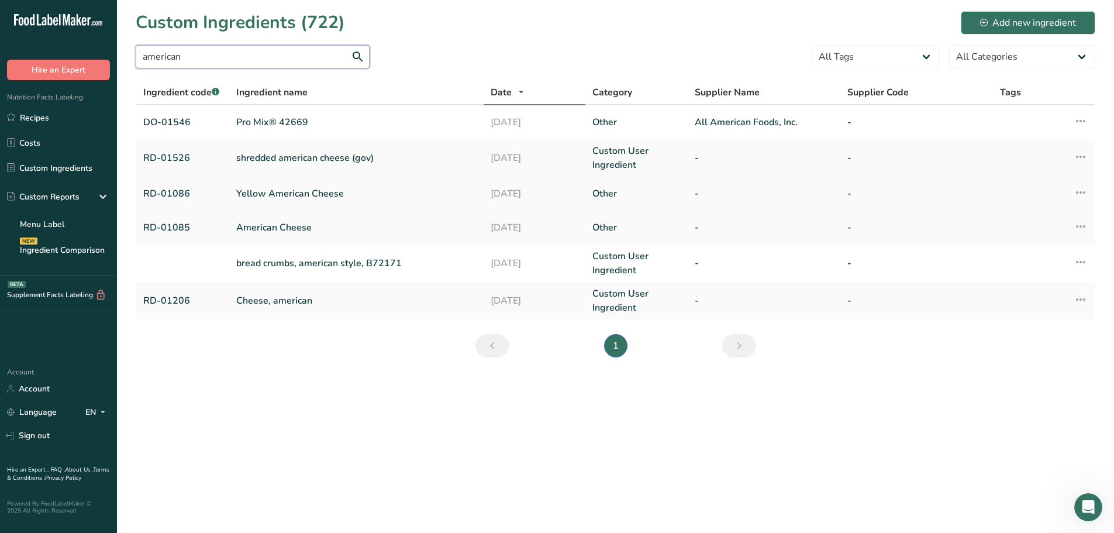
type input "american"
click at [268, 195] on link "Yellow American Cheese" at bounding box center [356, 194] width 240 height 14
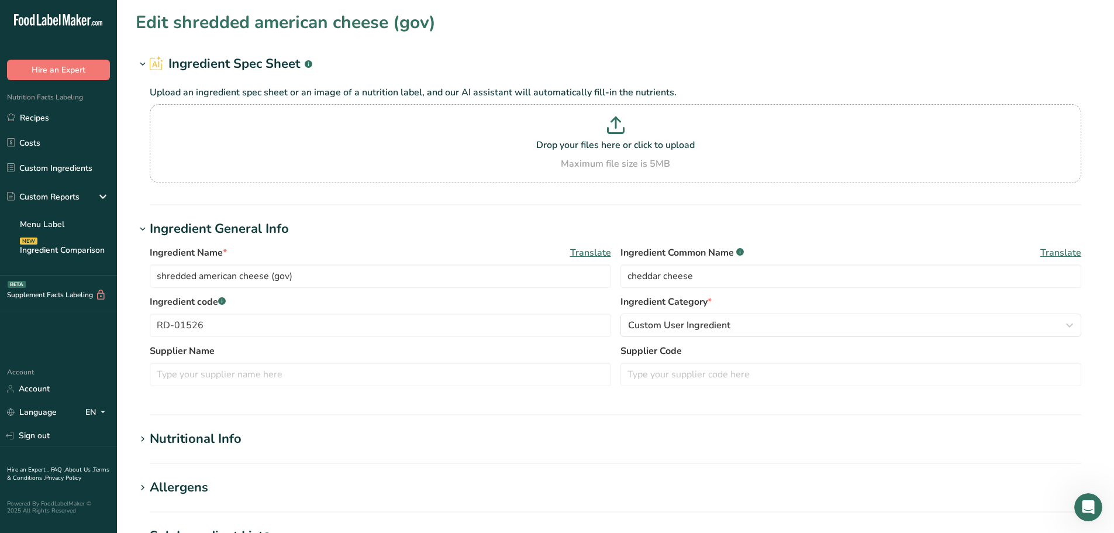
type input "Yellow American Cheese"
type input "pasteurized process american cheese"
type input "RD-01086"
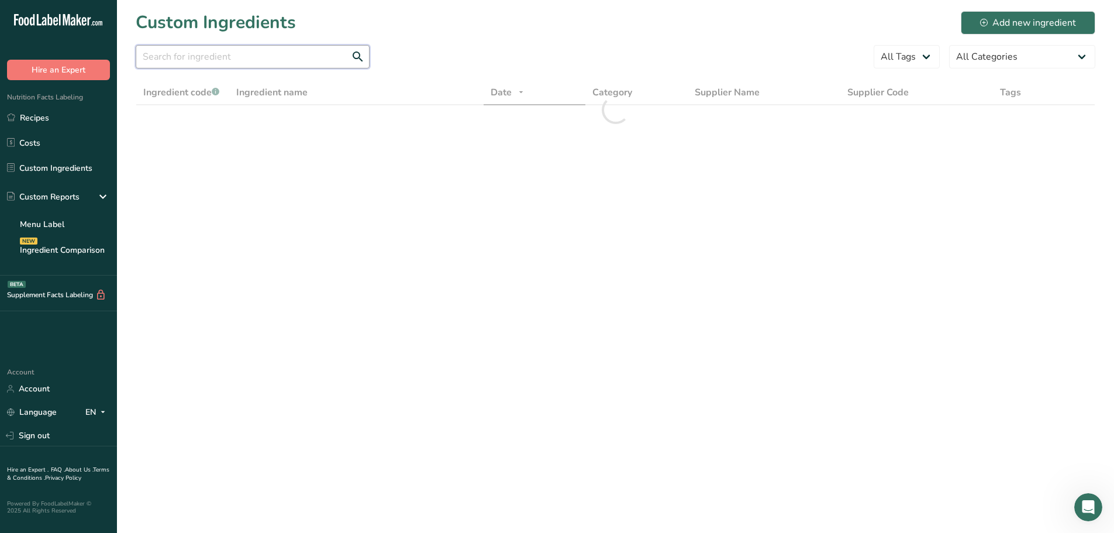
click at [187, 56] on input "text" at bounding box center [253, 56] width 234 height 23
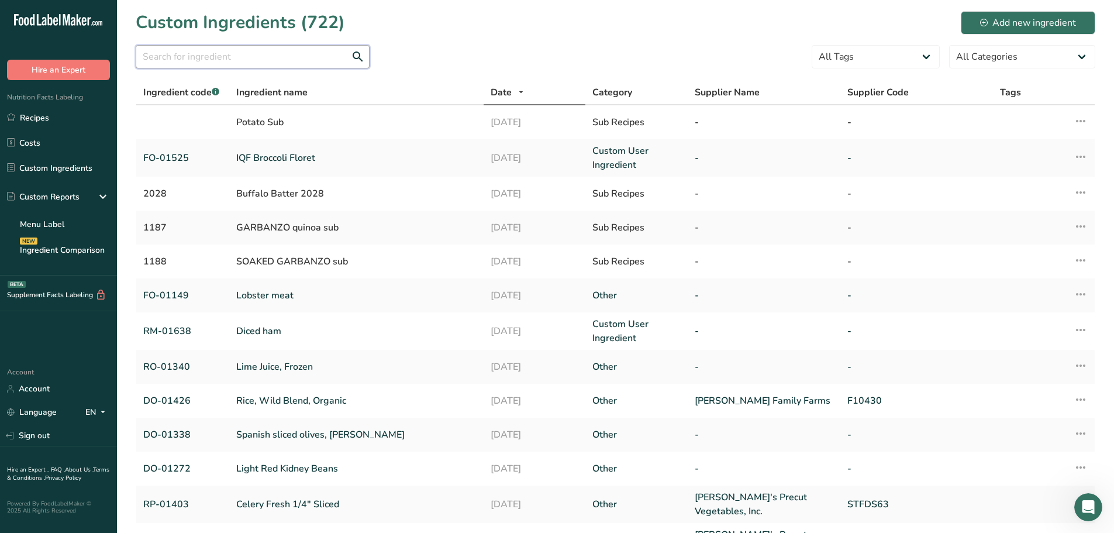
paste input "american"
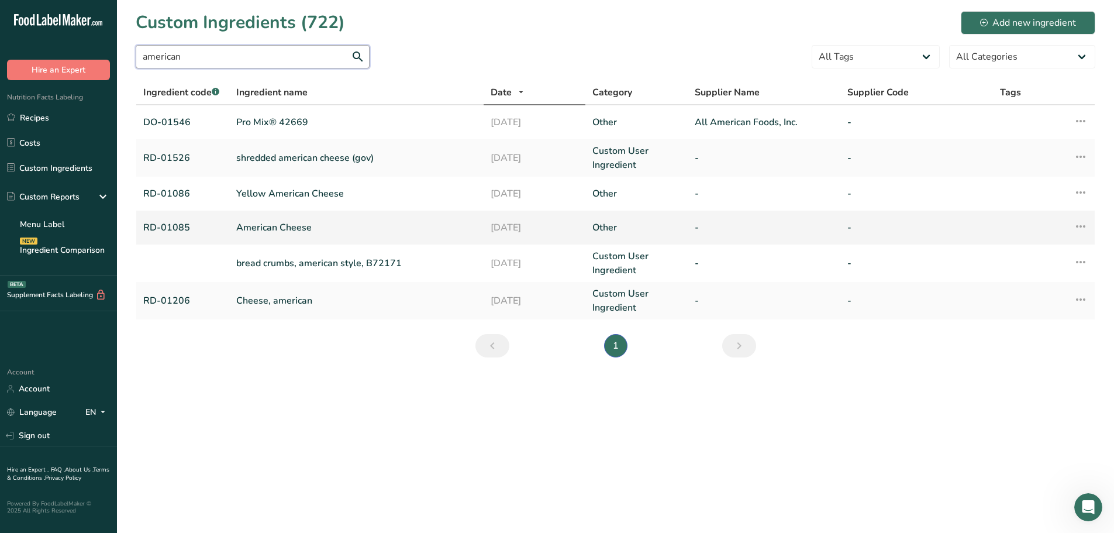
type input "american"
click at [277, 222] on link "American Cheese" at bounding box center [356, 227] width 240 height 14
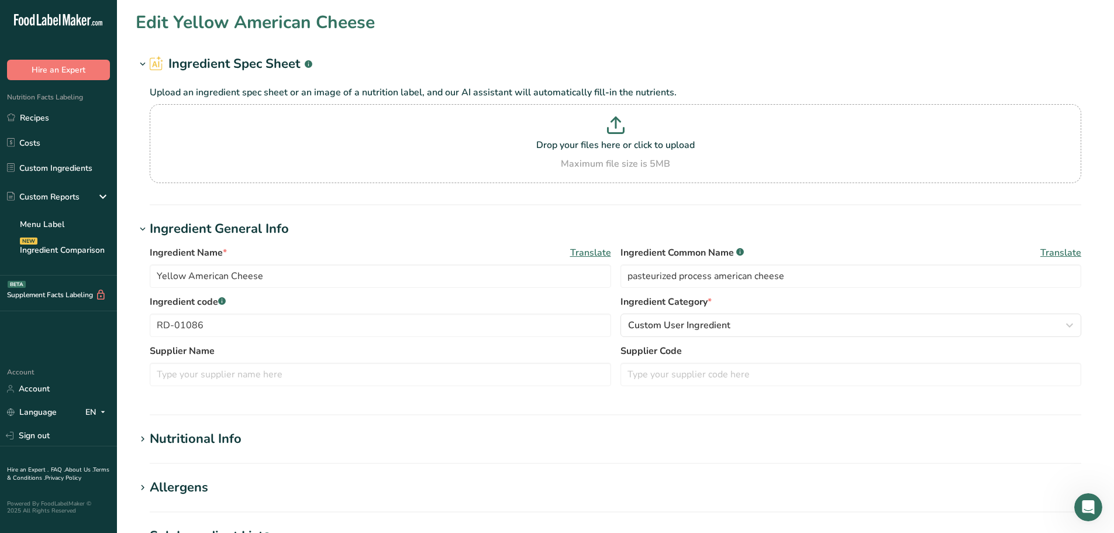
type input "American Cheese"
type input "american cheese"
type input "RD-01085"
drag, startPoint x: 224, startPoint y: 332, endPoint x: 18, endPoint y: 322, distance: 206.6
click at [19, 323] on div ".a-20{fill:#fff;} Hire an Expert Nutrition Facts Labeling Recipes Costs Custom …" at bounding box center [557, 448] width 1114 height 896
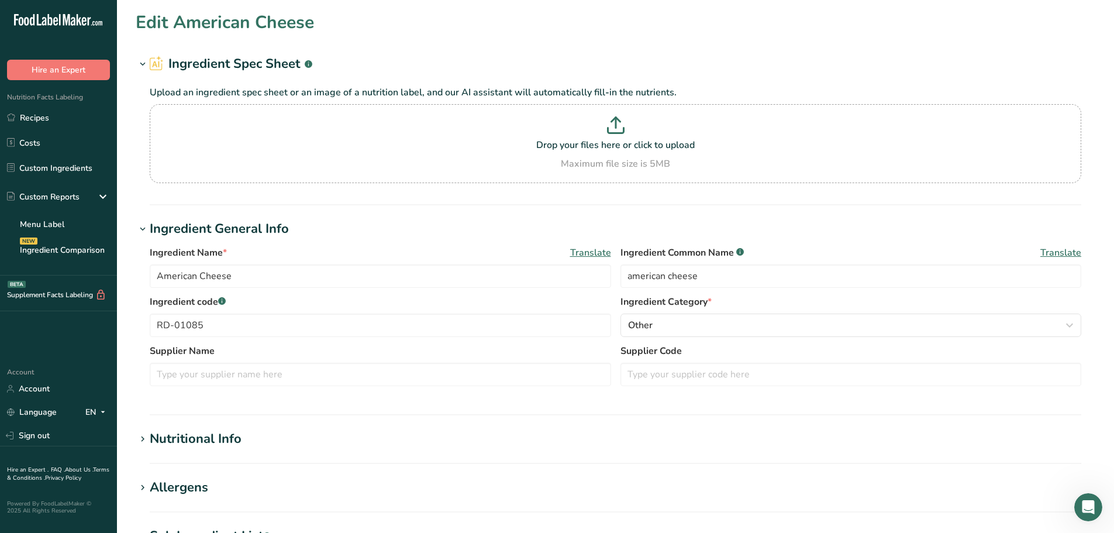
click at [205, 484] on div "Allergens" at bounding box center [179, 487] width 58 height 19
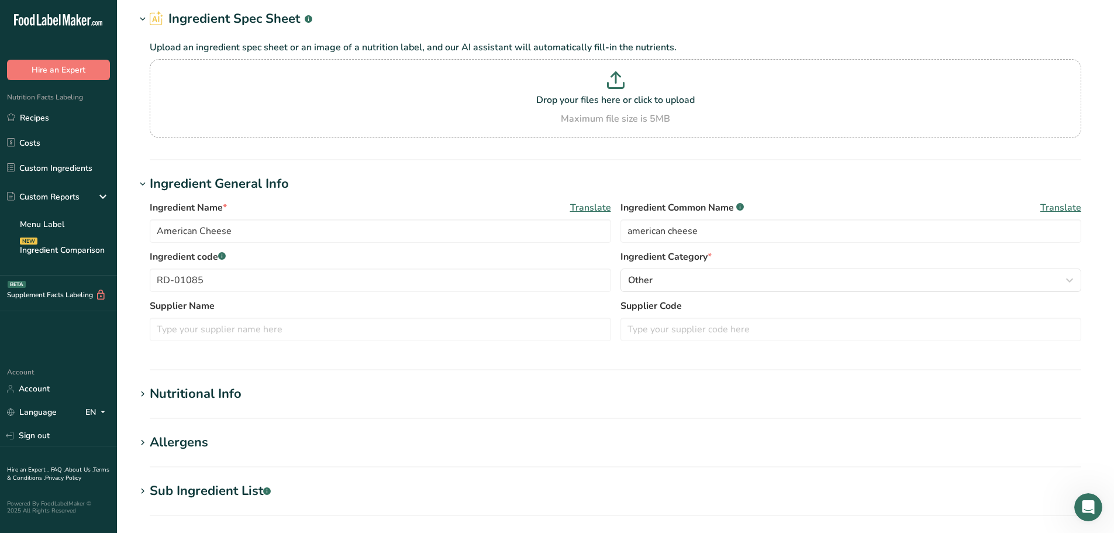
scroll to position [117, 0]
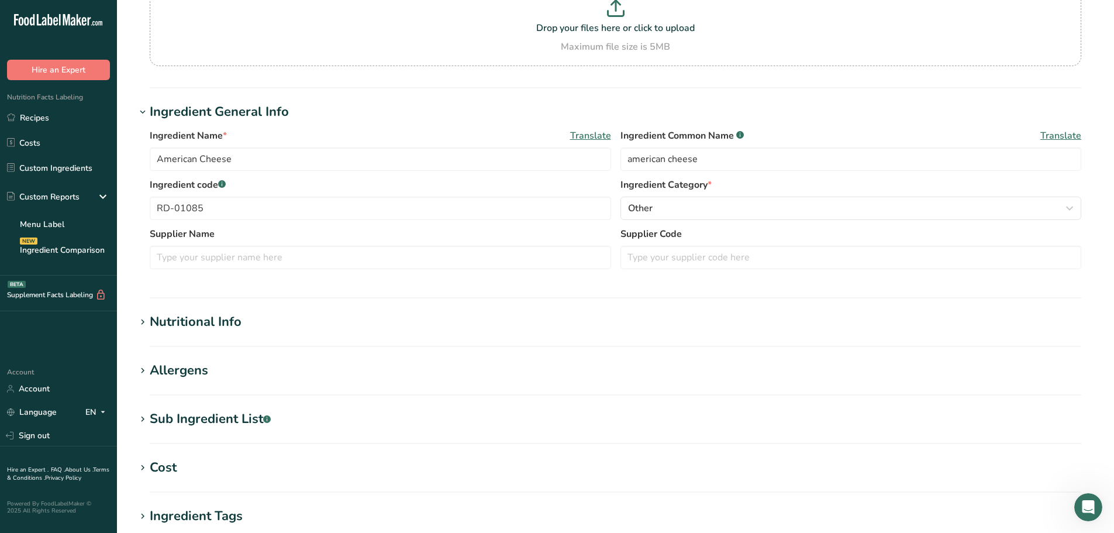
click at [203, 415] on div "Sub Ingredient List .a-a{fill:#347362;}.b-a{fill:#fff;}" at bounding box center [210, 418] width 121 height 19
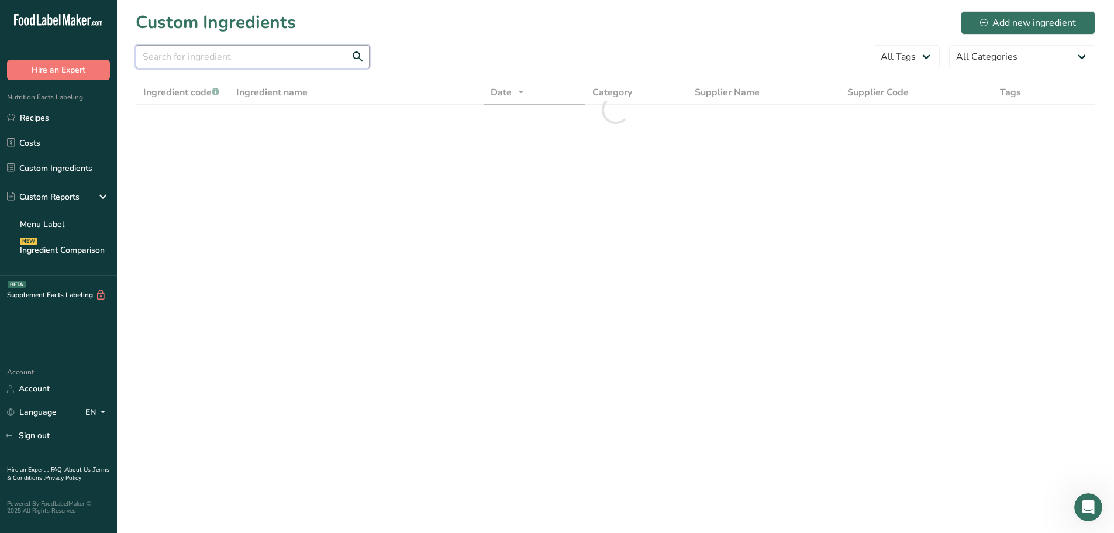
click at [230, 64] on input "text" at bounding box center [253, 56] width 234 height 23
paste input "RD-01085"
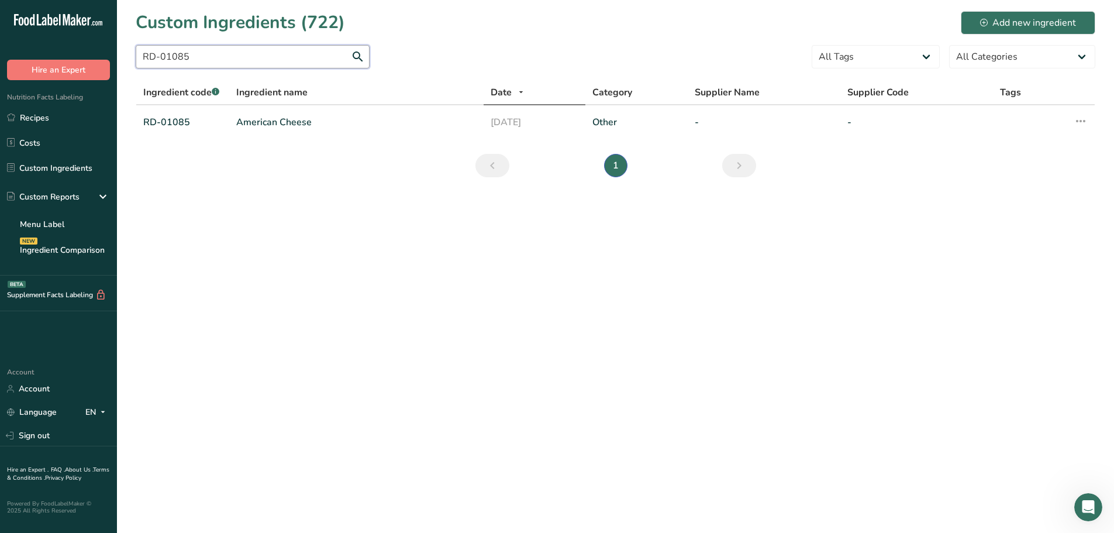
drag, startPoint x: 241, startPoint y: 60, endPoint x: 0, endPoint y: 61, distance: 241.5
click at [0, 61] on div ".a-20{fill:#fff;} Hire an Expert Nutrition Facts Labeling Recipes Costs Custom …" at bounding box center [557, 266] width 1114 height 533
paste input "Blue cheese"
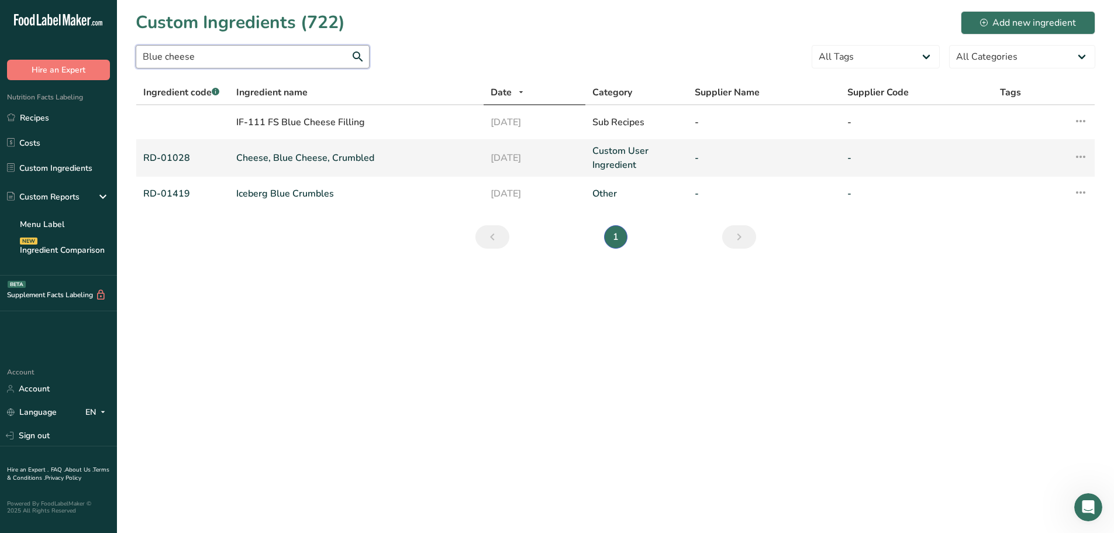
type input "Blue cheese"
click at [287, 164] on link "Cheese, Blue Cheese, Crumbled" at bounding box center [356, 158] width 240 height 14
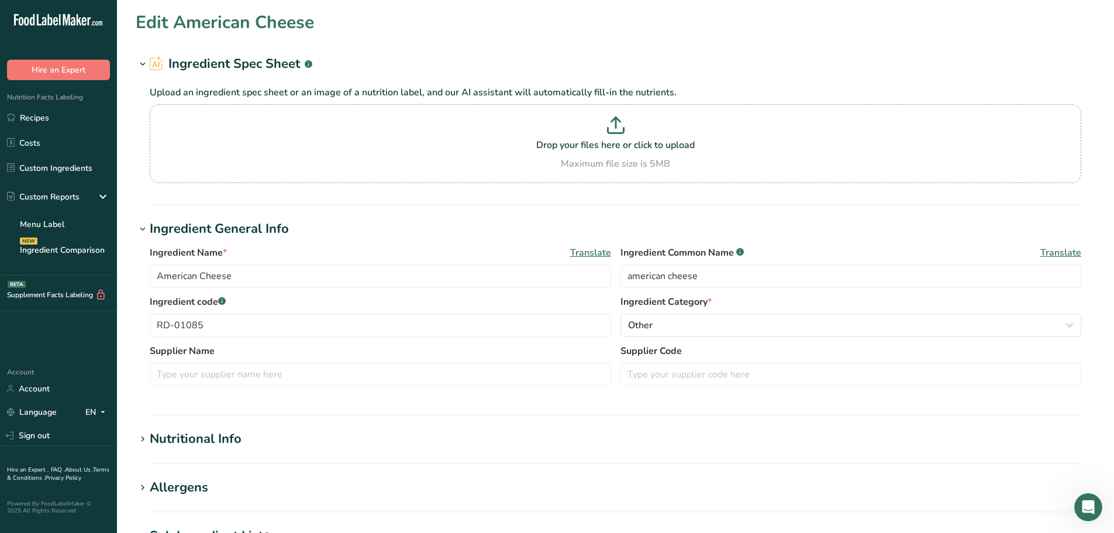
type input "Cheese, Blue Cheese, Crumbled"
type input "blue cheese"
type input "RD-01028"
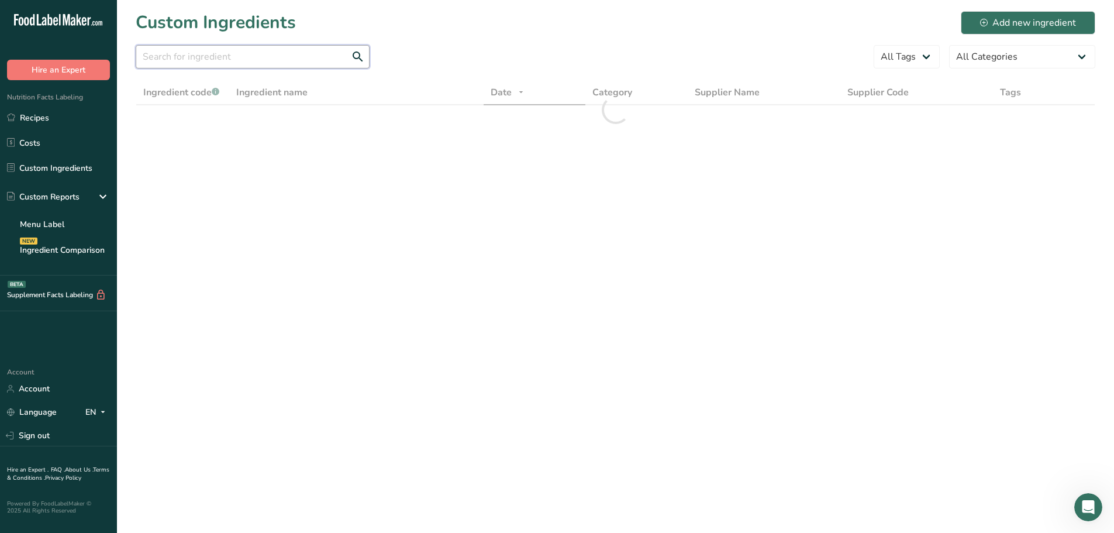
click at [187, 66] on input "text" at bounding box center [253, 56] width 234 height 23
paste input "Blue cheese"
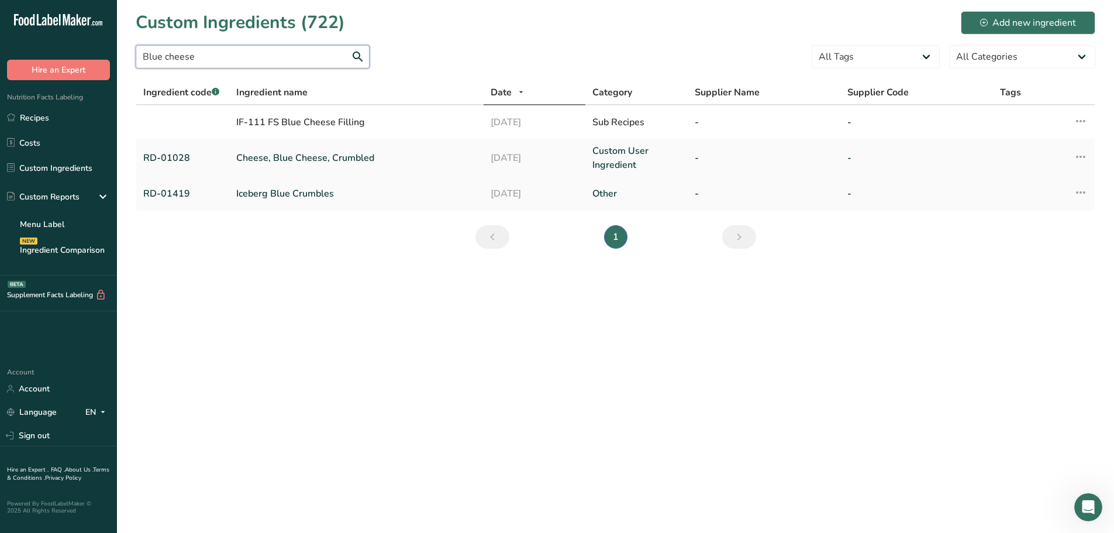
type input "Blue cheese"
click at [265, 198] on link "Iceberg Blue Crumbles" at bounding box center [356, 194] width 240 height 14
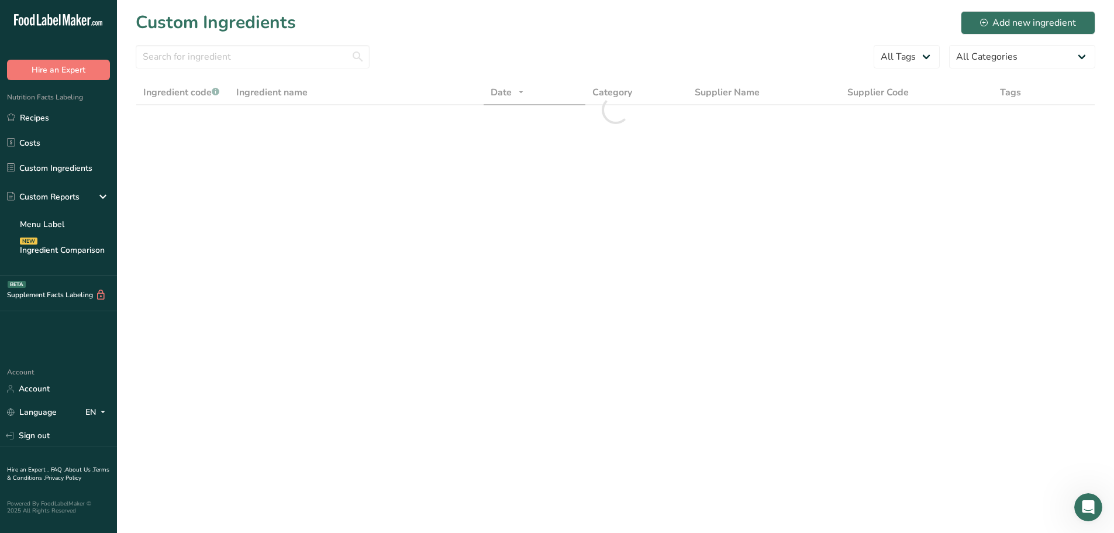
click at [202, 68] on div at bounding box center [253, 60] width 234 height 30
click at [202, 64] on input "text" at bounding box center [253, 56] width 234 height 23
paste input "Asiago"
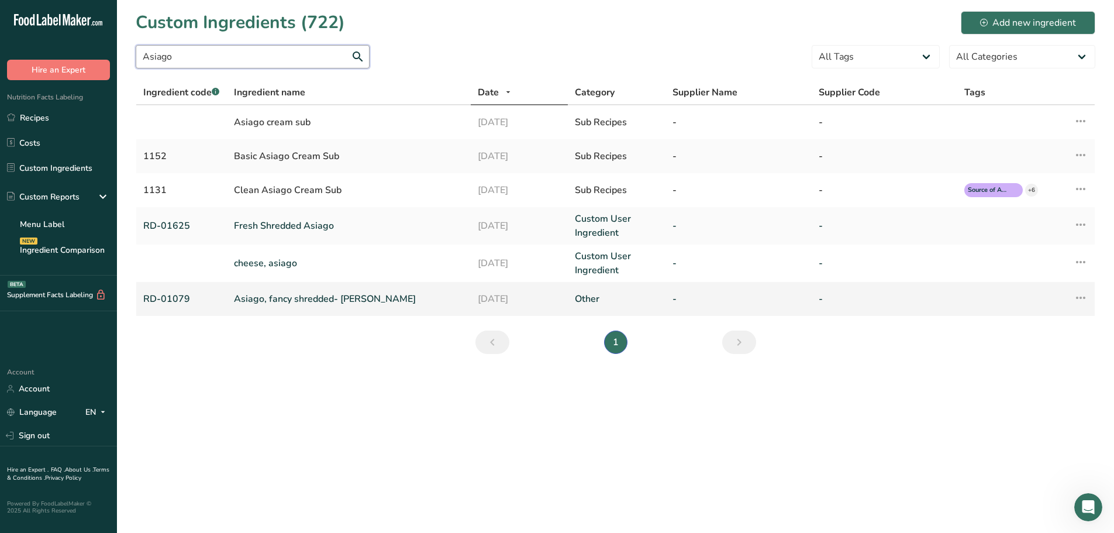
type input "Asiago"
click at [272, 295] on link "Asiago, fancy shredded- Arthur Schuman" at bounding box center [348, 299] width 229 height 14
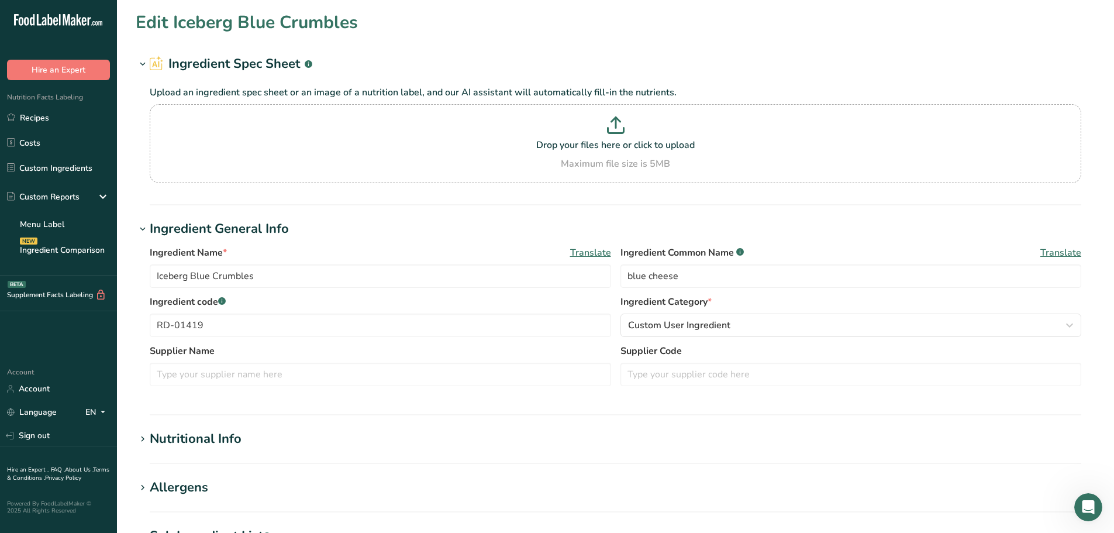
type input "Asiago, fancy shredded- Arthur Schuman"
type input "asiago cheese"
type input "RD-01079"
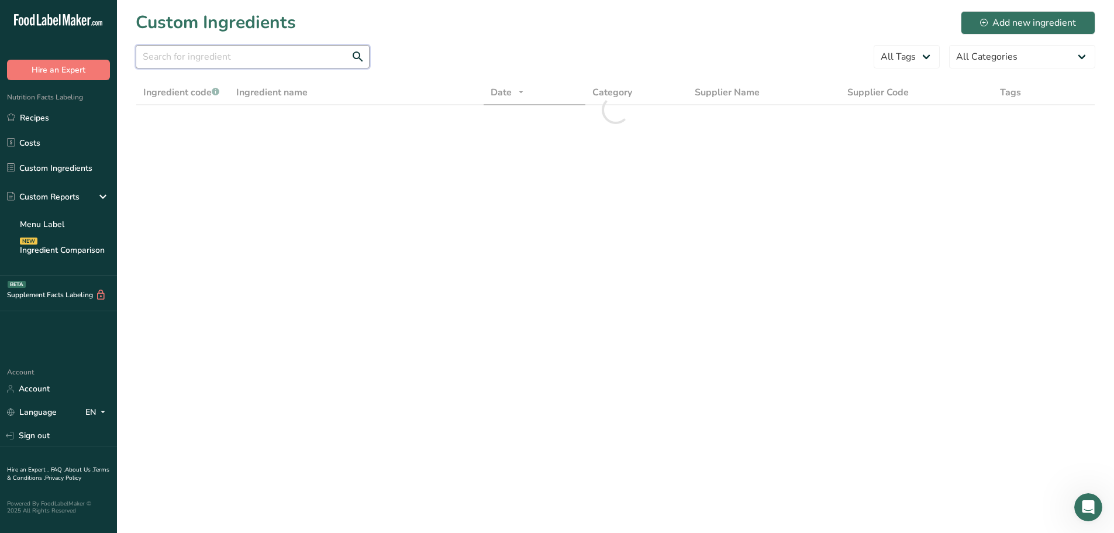
click at [188, 51] on input "text" at bounding box center [253, 56] width 234 height 23
paste input "Asiago"
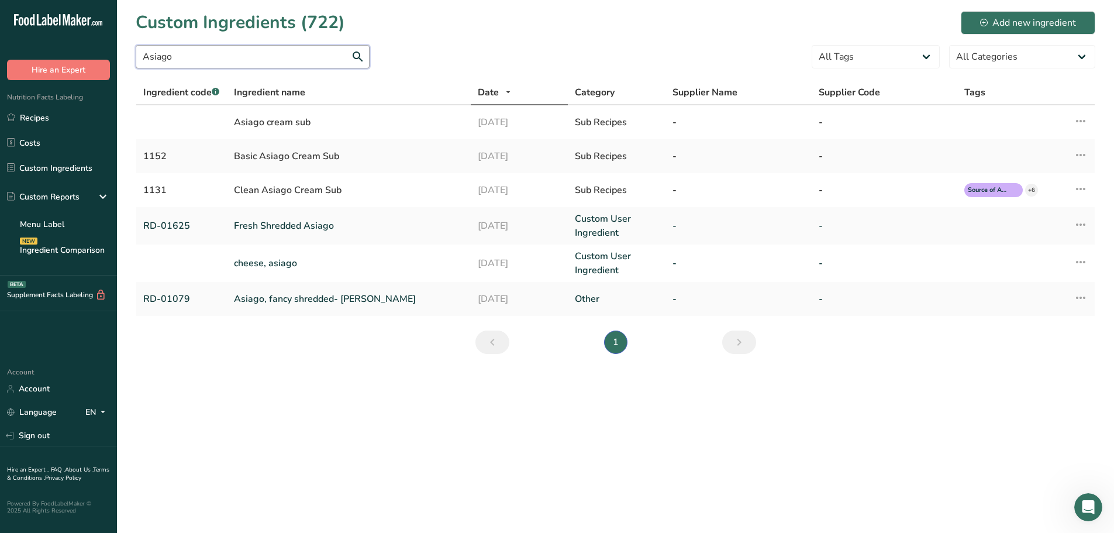
click at [263, 63] on input "Asiago" at bounding box center [253, 56] width 234 height 23
type input "Asiago"
click at [285, 229] on link "Fresh Shredded Asiago" at bounding box center [348, 226] width 229 height 14
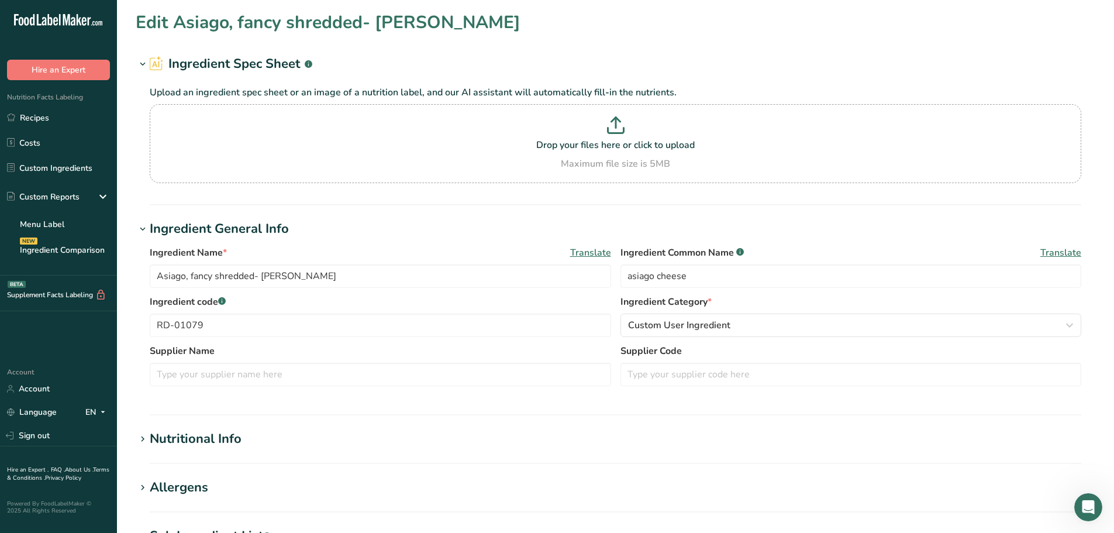
type input "Fresh Shredded Asiago"
type input "RD-01625"
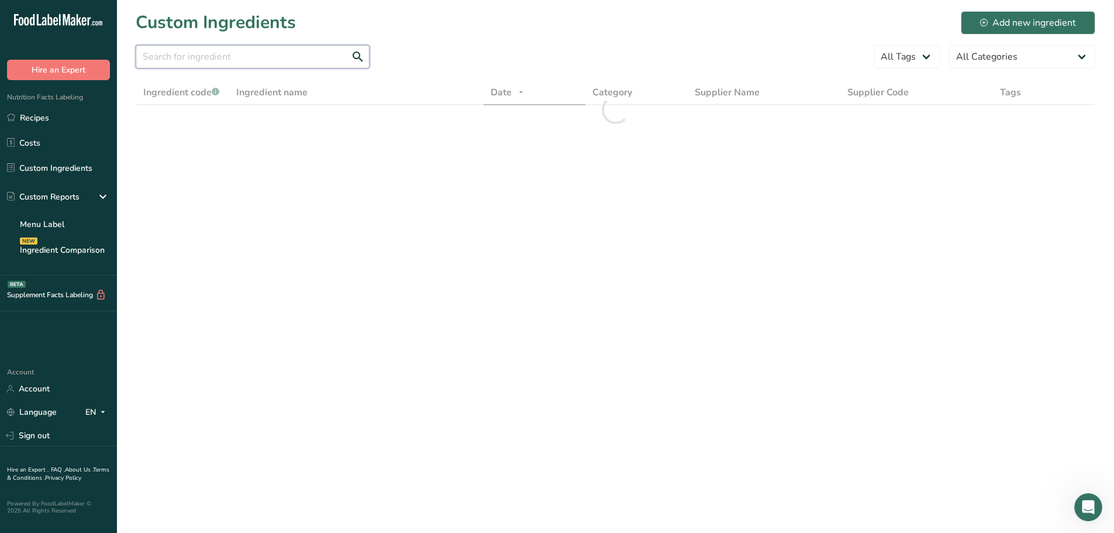
click at [283, 53] on input "text" at bounding box center [253, 56] width 234 height 23
paste input "Provolone"
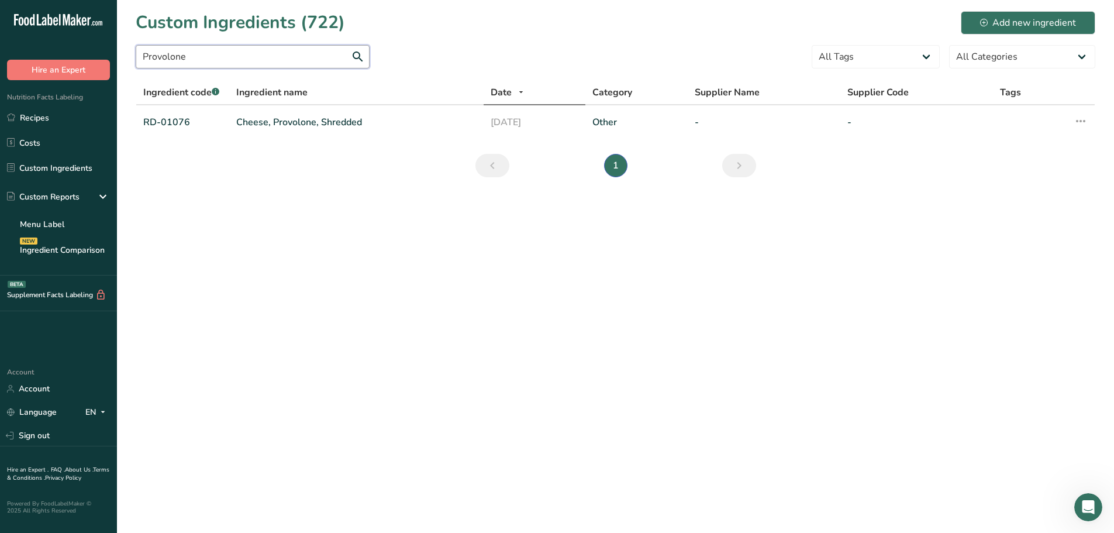
type input "Provolone"
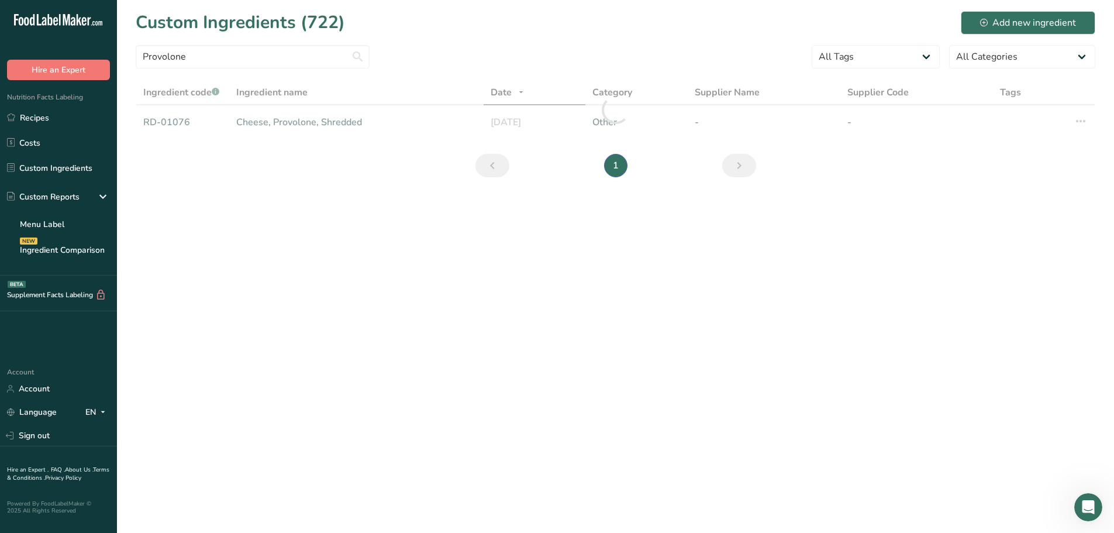
click at [263, 125] on div at bounding box center [616, 110] width 960 height 60
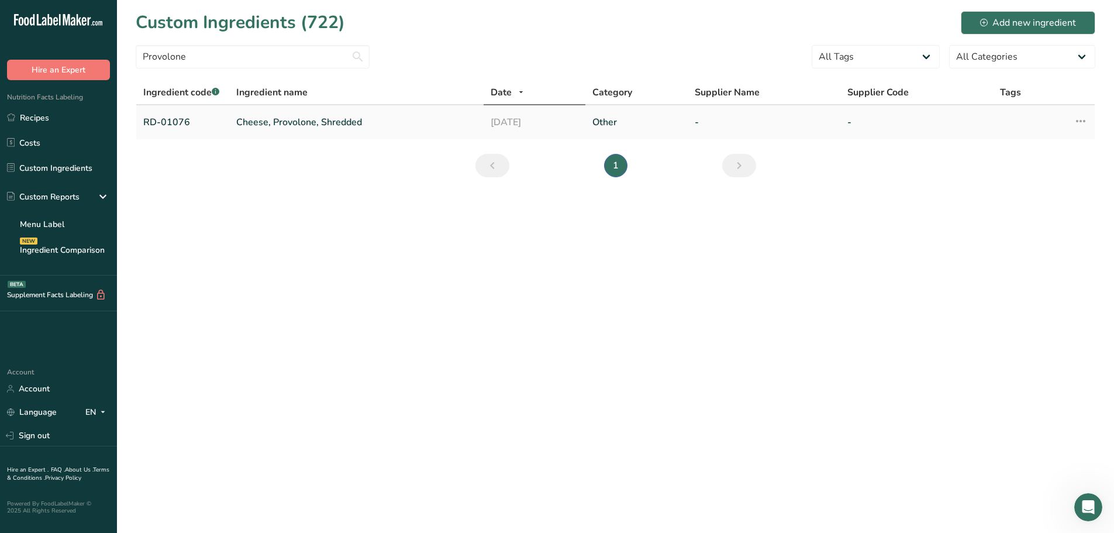
click at [278, 120] on link "Cheese, Provolone, Shredded" at bounding box center [356, 122] width 240 height 14
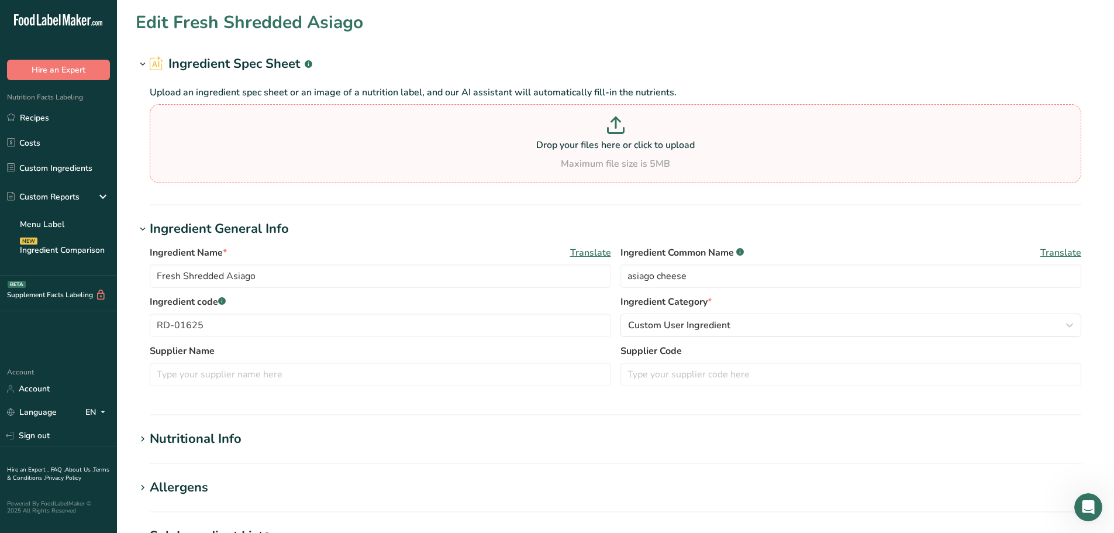
type input "Cheese, Provolone, Shredded"
type input "provolone cheese"
type input "RD-01076"
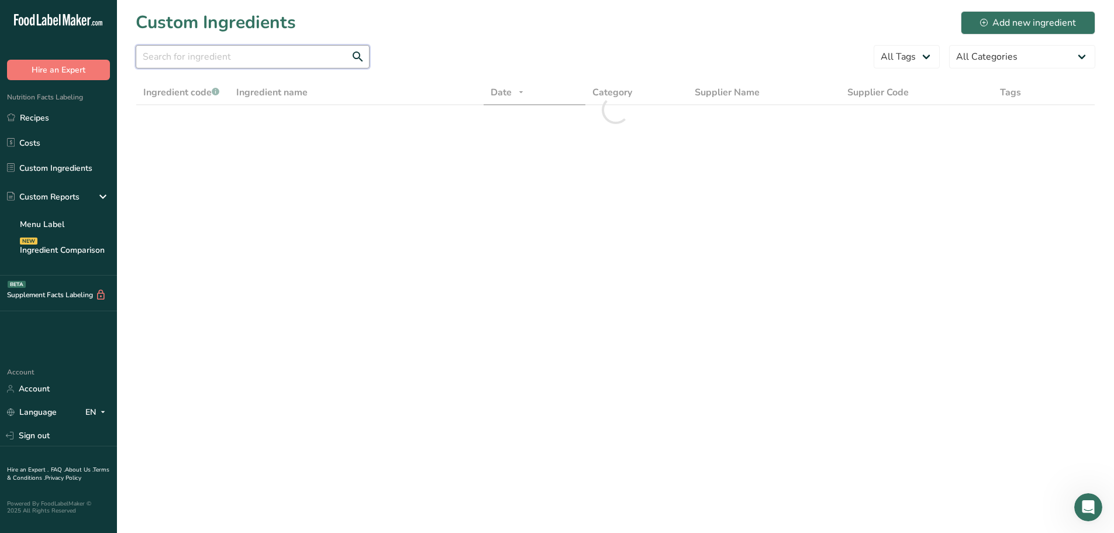
click at [263, 60] on input "text" at bounding box center [253, 56] width 234 height 23
paste input "Parmesan"
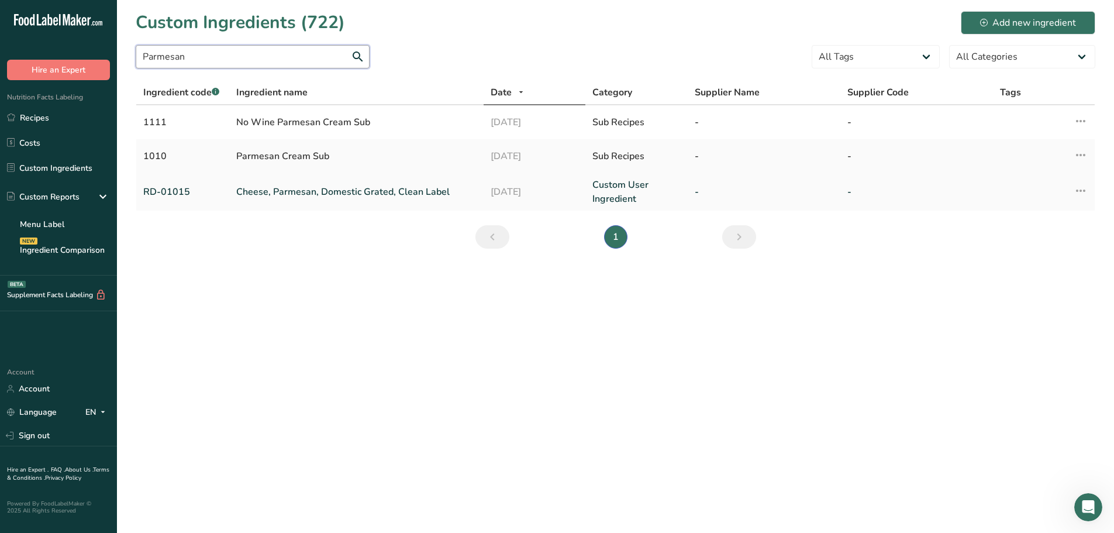
type input "Parmesan"
click at [293, 188] on link "Cheese, Parmesan, Domestic Grated, Clean Label" at bounding box center [356, 192] width 240 height 14
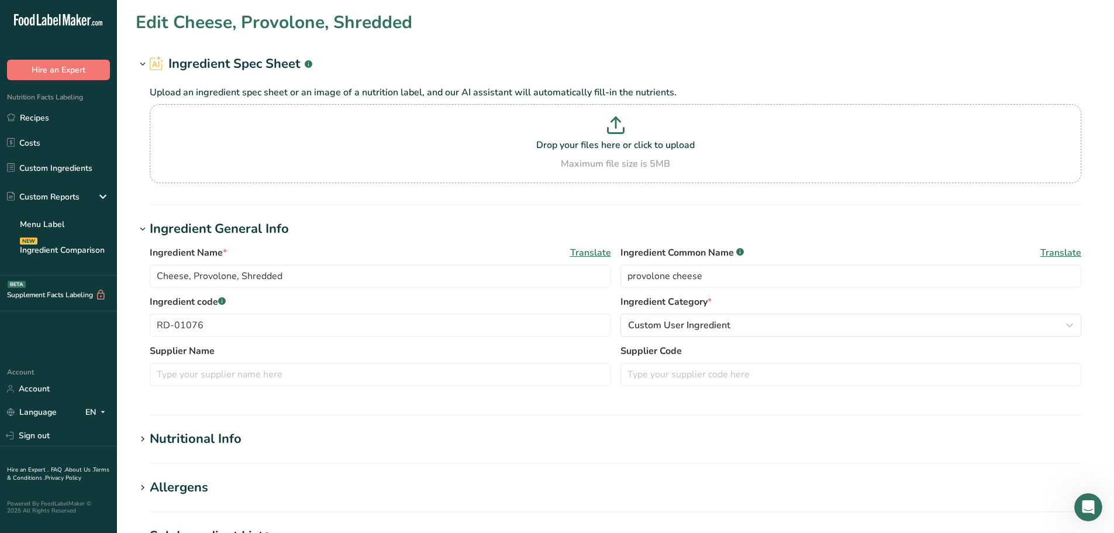
type input "Cheese, Parmesan, Domestic Grated, Clean Label"
type input "parmesan cheese"
type input "RD-01015"
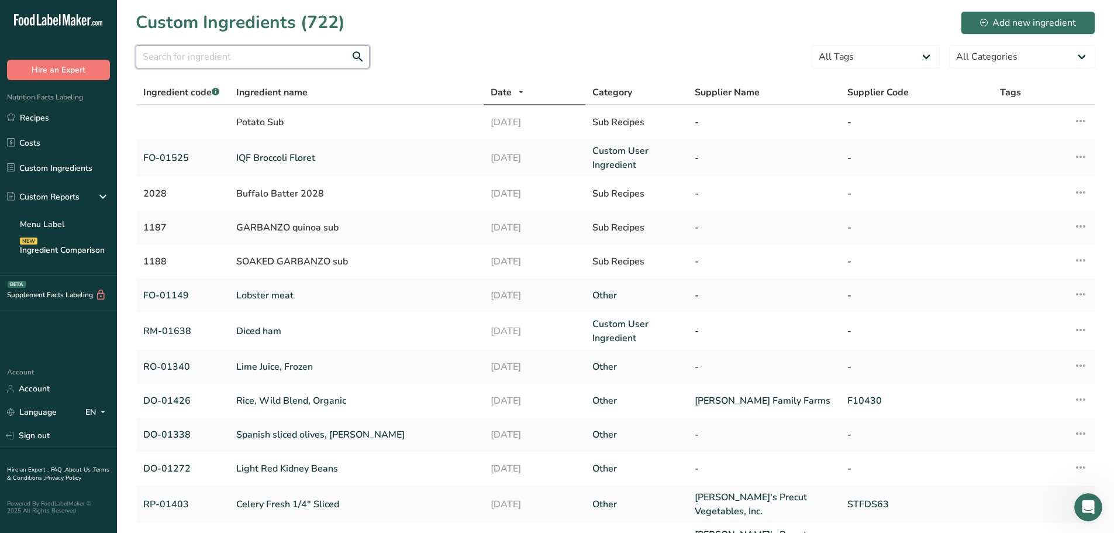
click at [262, 63] on input "text" at bounding box center [253, 56] width 234 height 23
paste input "Romano"
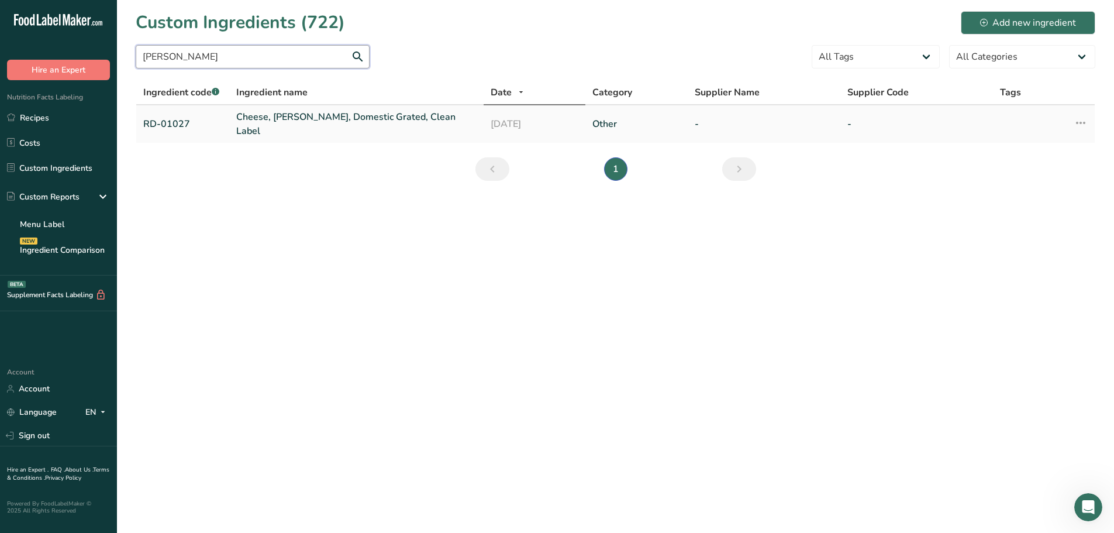
type input "Romano"
click at [294, 127] on link "Cheese, Romano, Domestic Grated, Clean Label" at bounding box center [356, 124] width 240 height 28
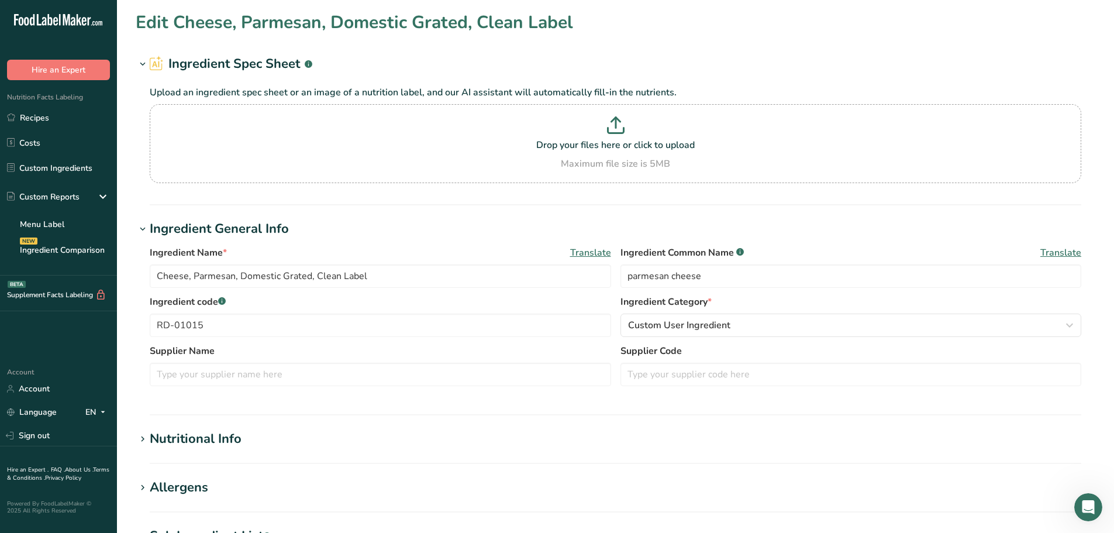
type input "Cheese, Romano, Domestic Grated, Clean Label"
type input "Romano cheese"
type input "RD-01027"
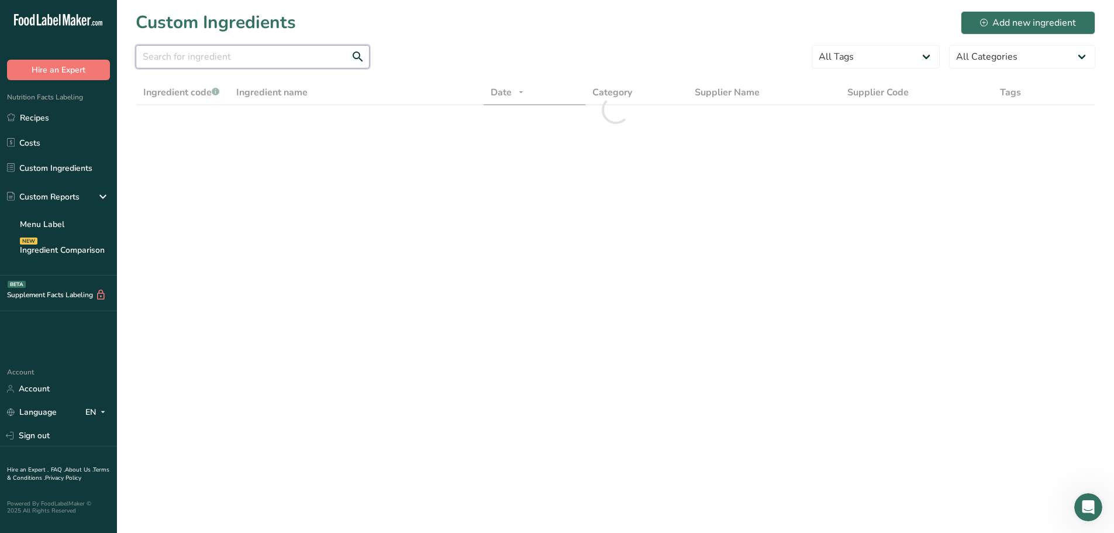
click at [254, 64] on input "text" at bounding box center [253, 56] width 234 height 23
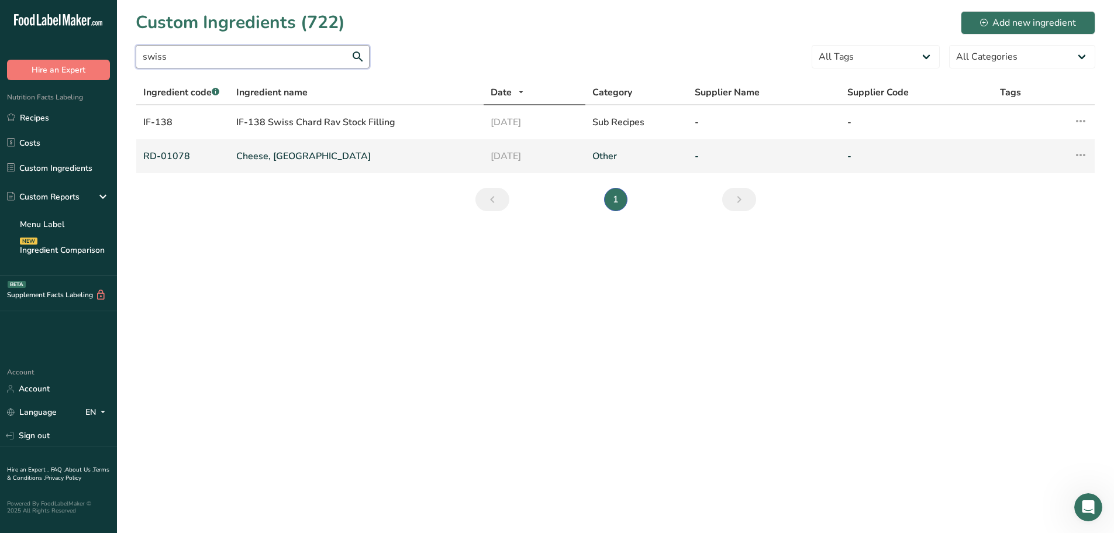
type input "swiss"
click at [271, 158] on link "Cheese, Swiss" at bounding box center [356, 156] width 240 height 14
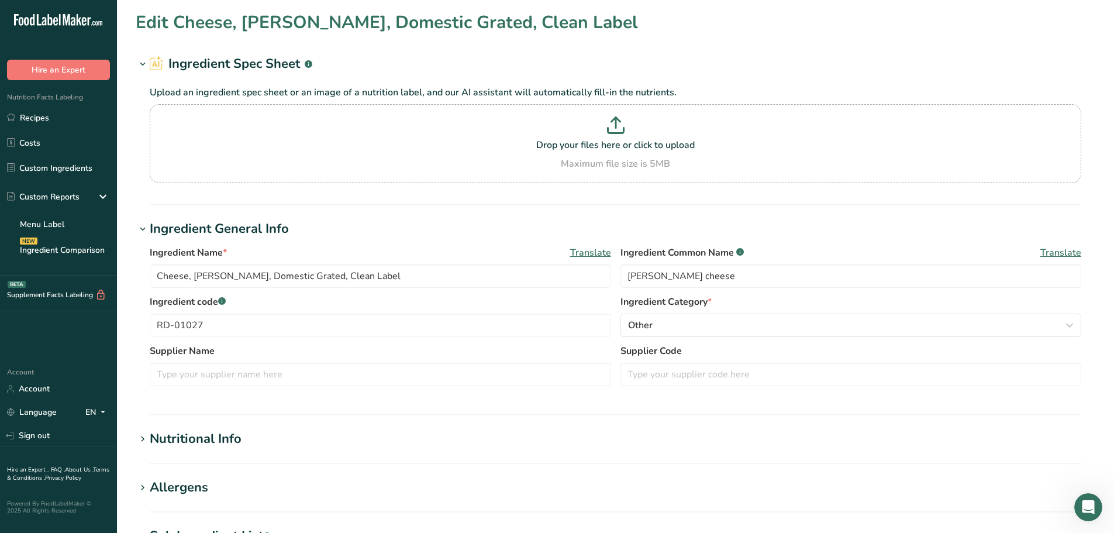
scroll to position [58, 0]
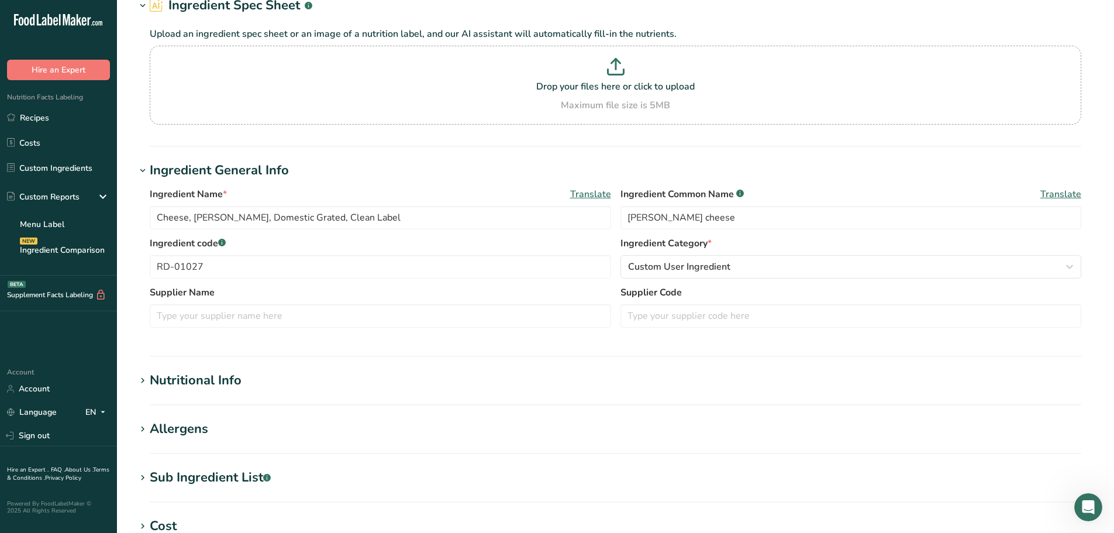
type input "Cheese, Swiss"
type input "swiss cheese"
type input "RD-01078"
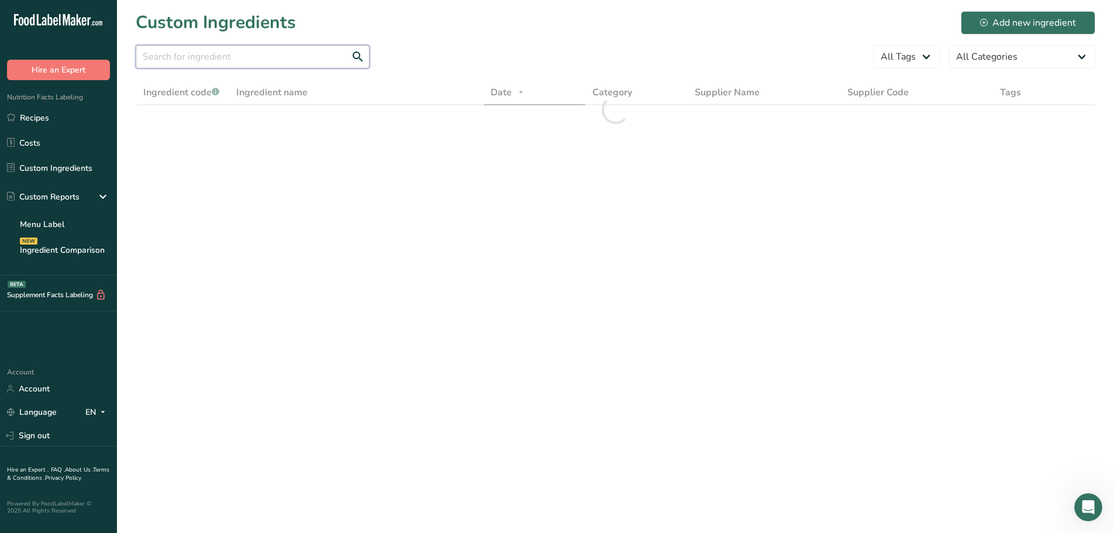
click at [212, 49] on input "text" at bounding box center [253, 56] width 234 height 23
paste input "Cotija"
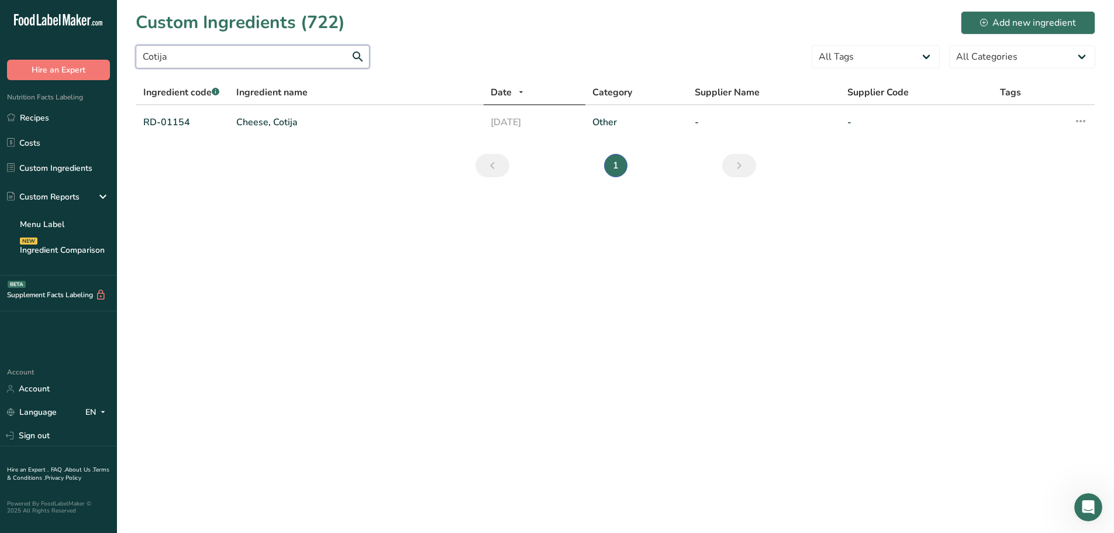
click at [237, 64] on input "Cotija" at bounding box center [253, 56] width 234 height 23
type input "Cotija"
click at [261, 133] on div "Ingredient code .a-a{fill:#347362;}.b-a{fill:#fff;} Ingredient name Date Catego…" at bounding box center [616, 110] width 960 height 60
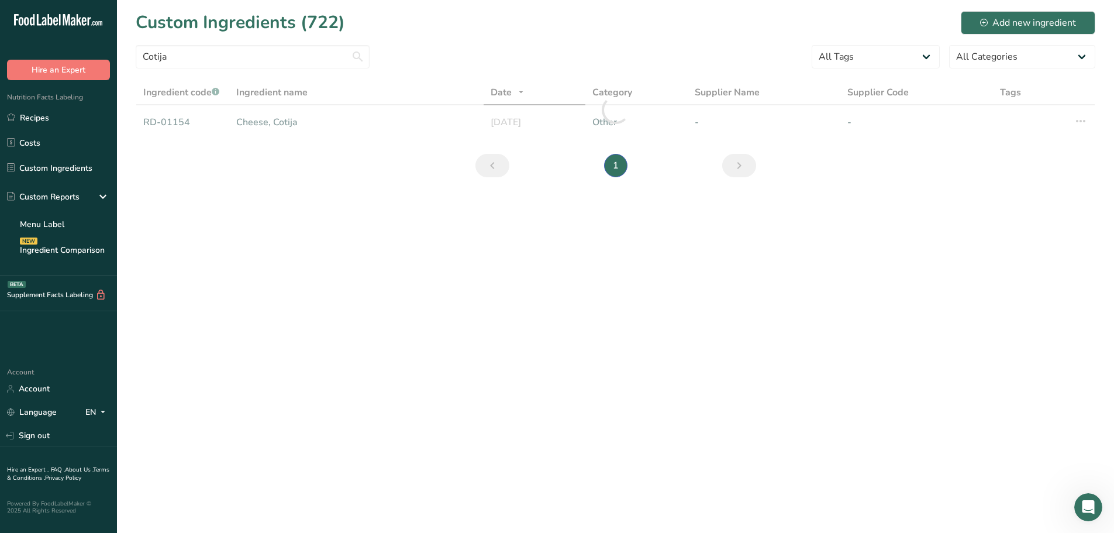
click at [261, 129] on div at bounding box center [616, 110] width 960 height 60
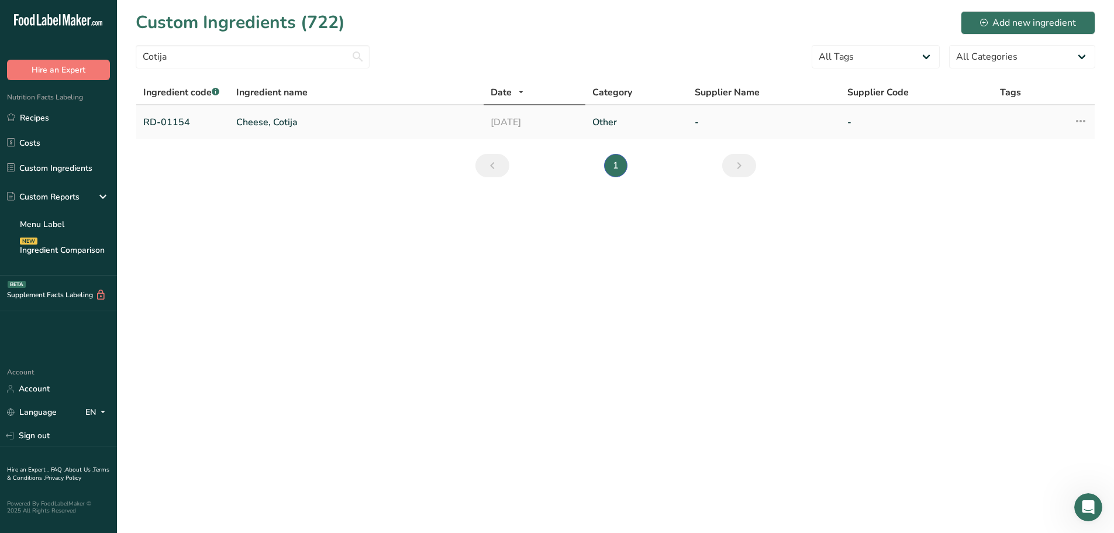
click at [274, 123] on link "Cheese, Cotija" at bounding box center [356, 122] width 240 height 14
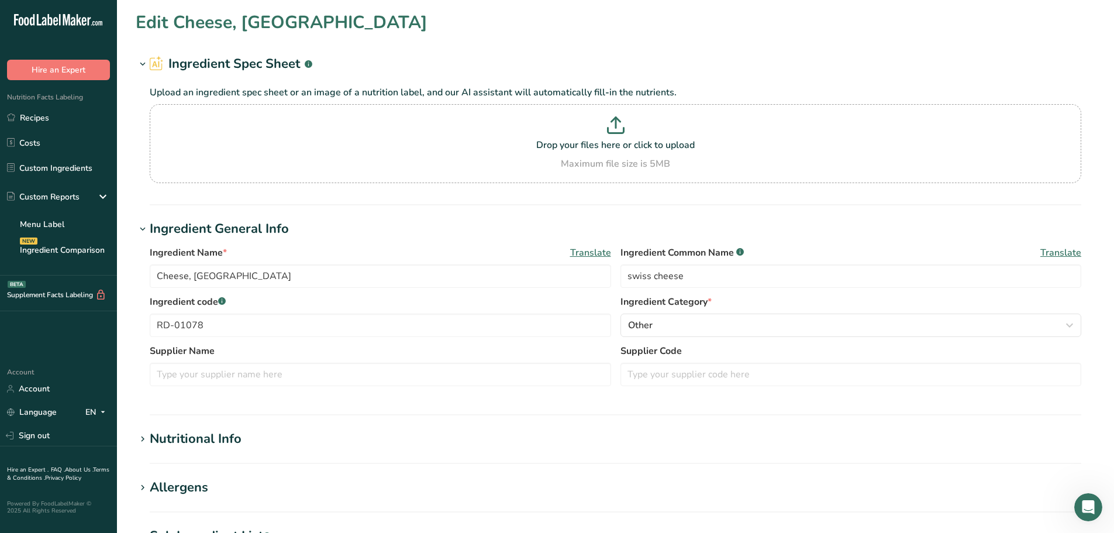
type input "Cheese, Cotija"
type input "cotija cheese"
type input "RD-01154"
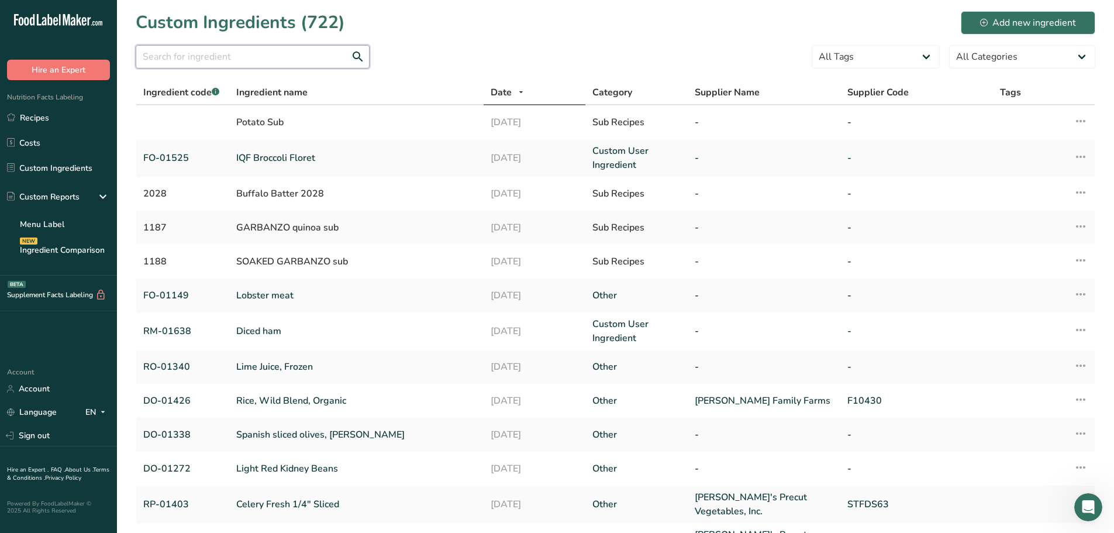
drag, startPoint x: 247, startPoint y: 54, endPoint x: 244, endPoint y: 49, distance: 6.0
click at [246, 50] on input "text" at bounding box center [253, 56] width 234 height 23
paste input "Fontina"
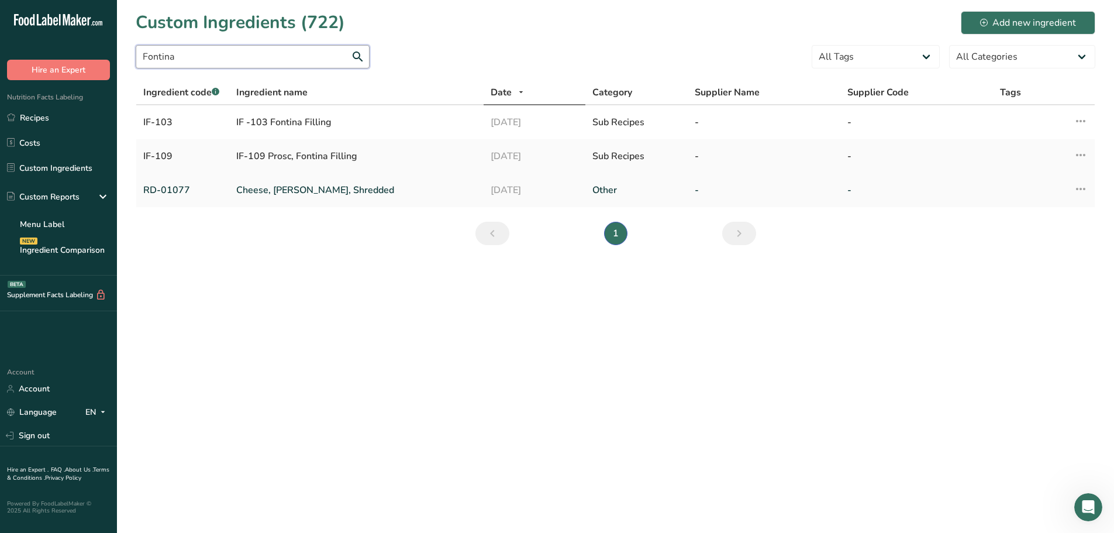
type input "Fontina"
click at [279, 190] on link "Cheese, Fontina, Shredded" at bounding box center [356, 190] width 240 height 14
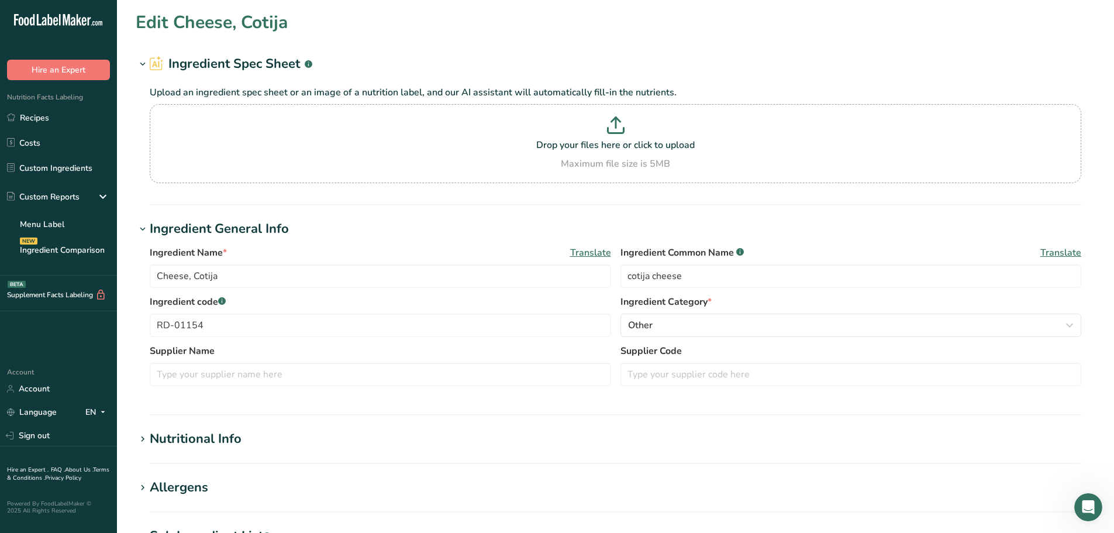
type input "Cheese, Fontina, Shredded"
type input "fontina cheese"
type input "RD-01077"
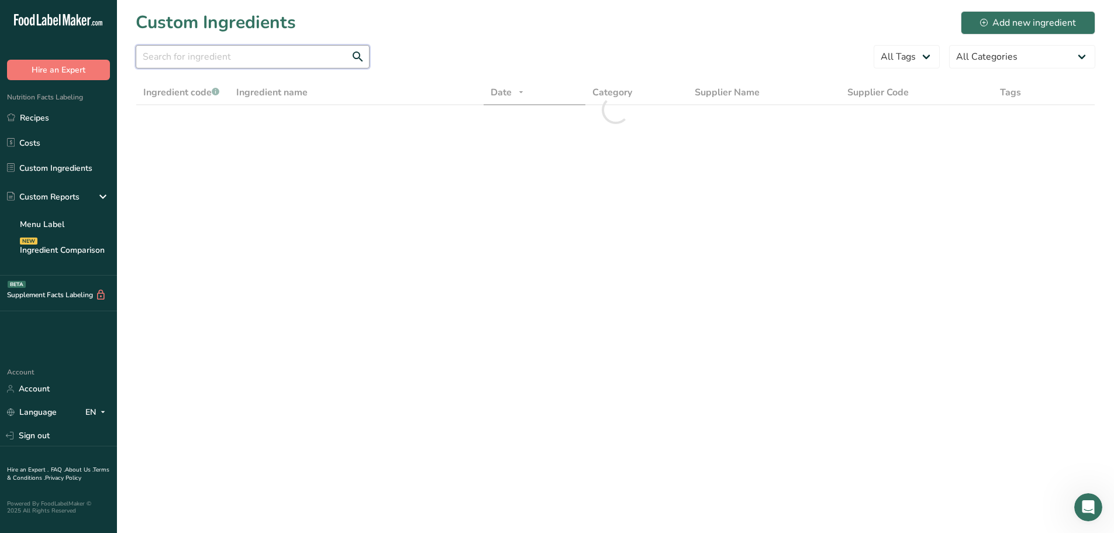
click at [245, 60] on input "text" at bounding box center [253, 56] width 234 height 23
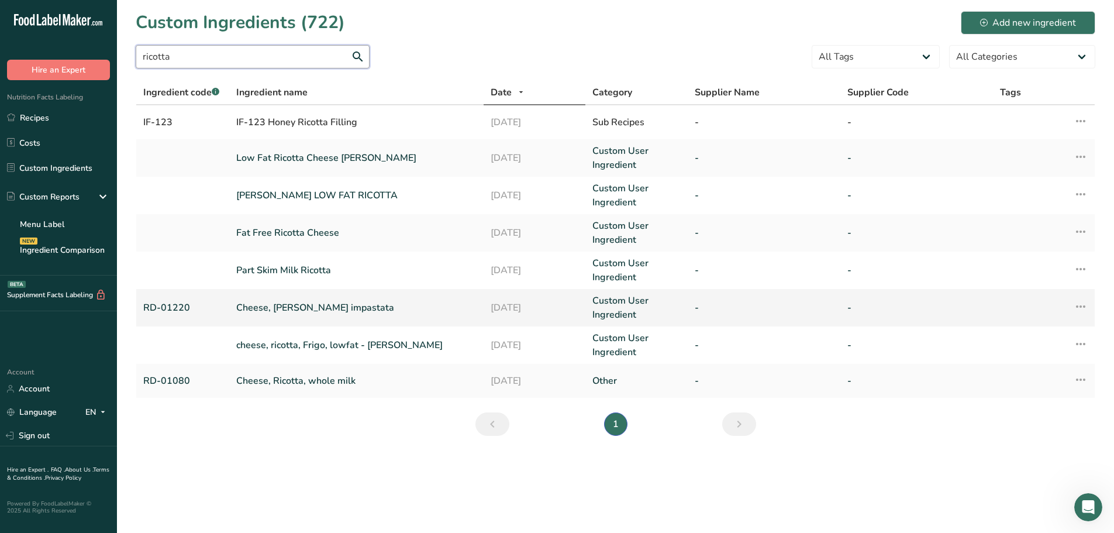
type input "ricotta"
click at [292, 301] on link "Cheese, Ricotta impastata" at bounding box center [356, 308] width 240 height 14
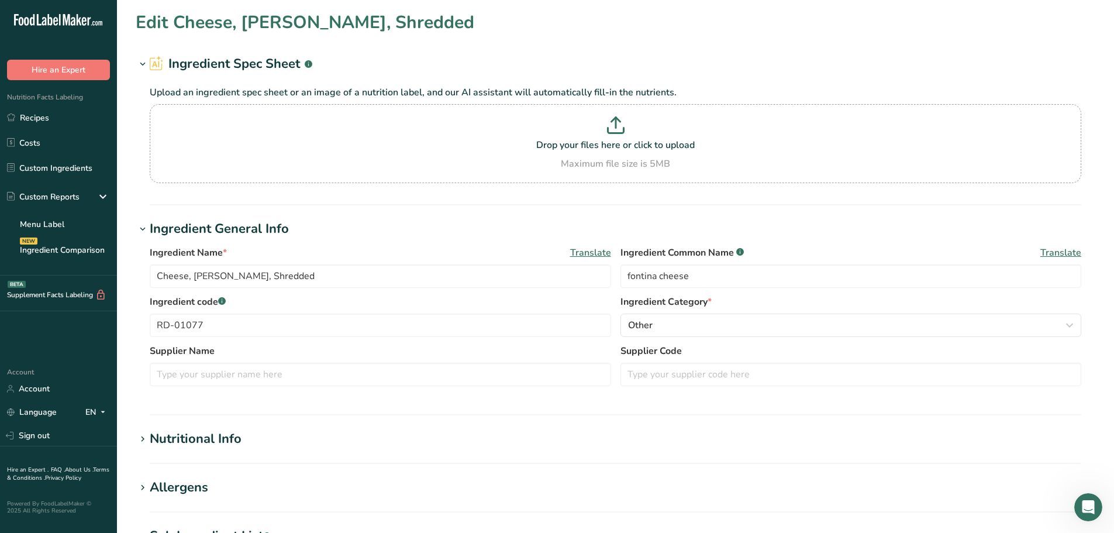
type input "Cheese, Ricotta impastata"
type input "Ricotta Impastata"
type input "RD-01220"
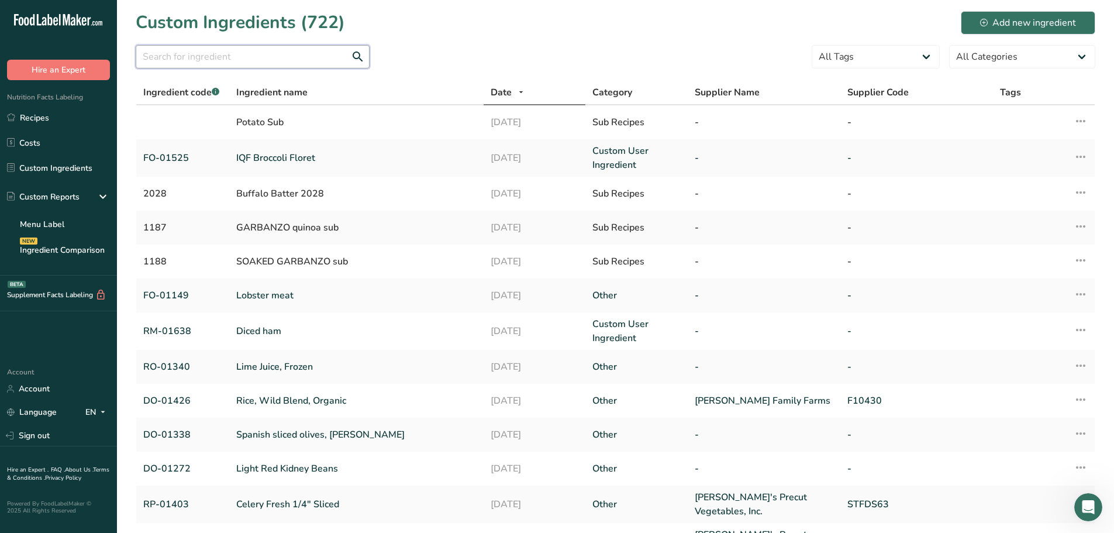
click at [230, 49] on input "text" at bounding box center [253, 56] width 234 height 23
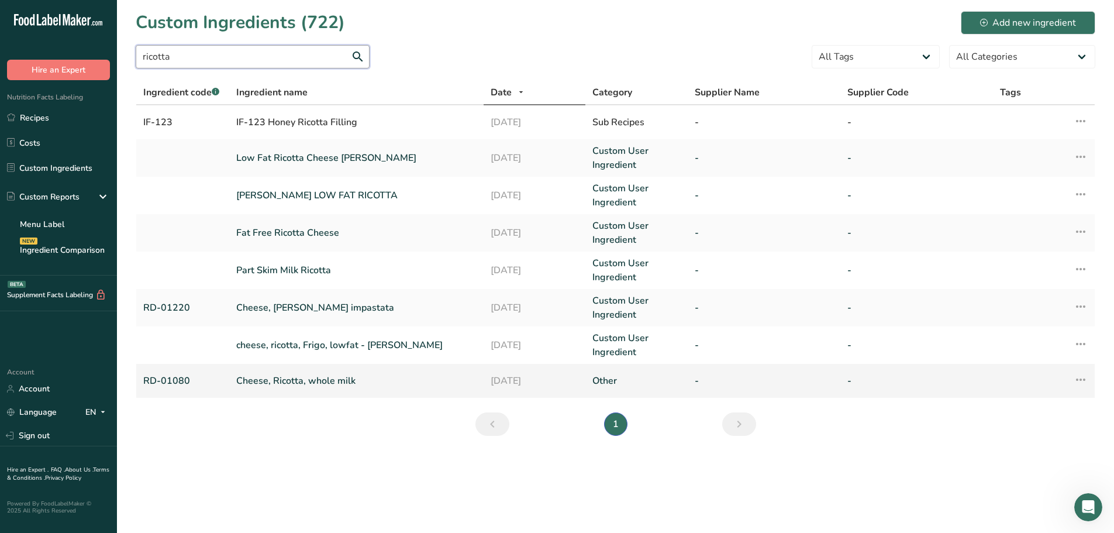
type input "ricotta"
click at [293, 383] on link "Cheese, Ricotta, whole milk" at bounding box center [356, 381] width 240 height 14
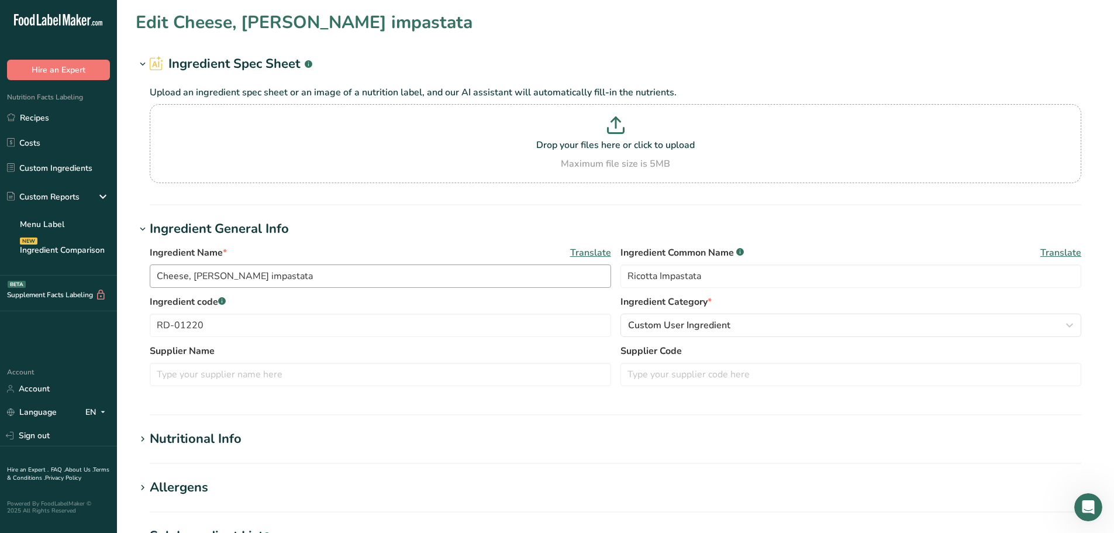
type input "Cheese, Ricotta, whole milk"
type input "ricotta cheese"
type input "RD-01080"
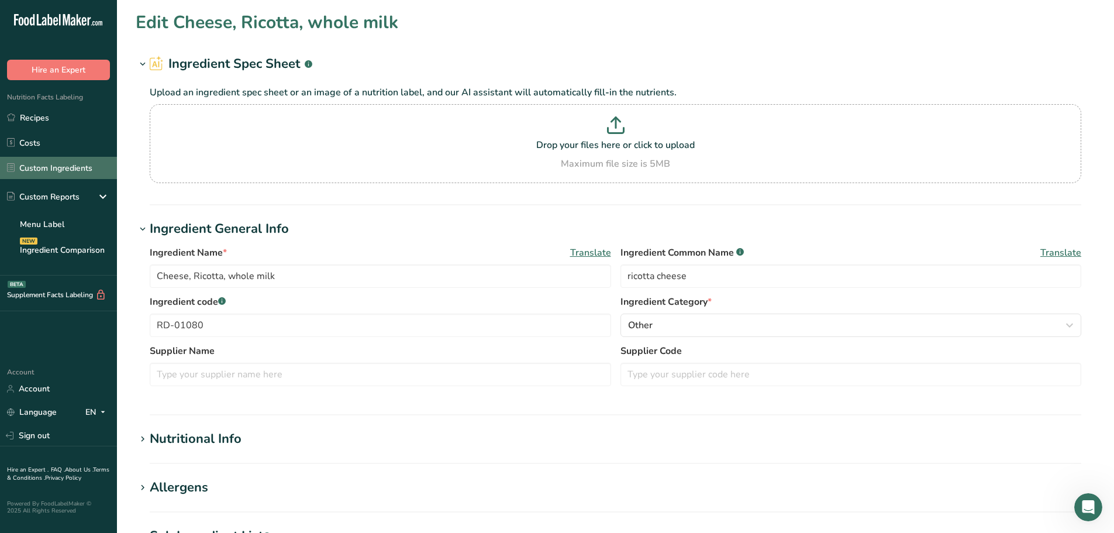
click at [65, 160] on link "Custom Ingredients" at bounding box center [58, 168] width 117 height 22
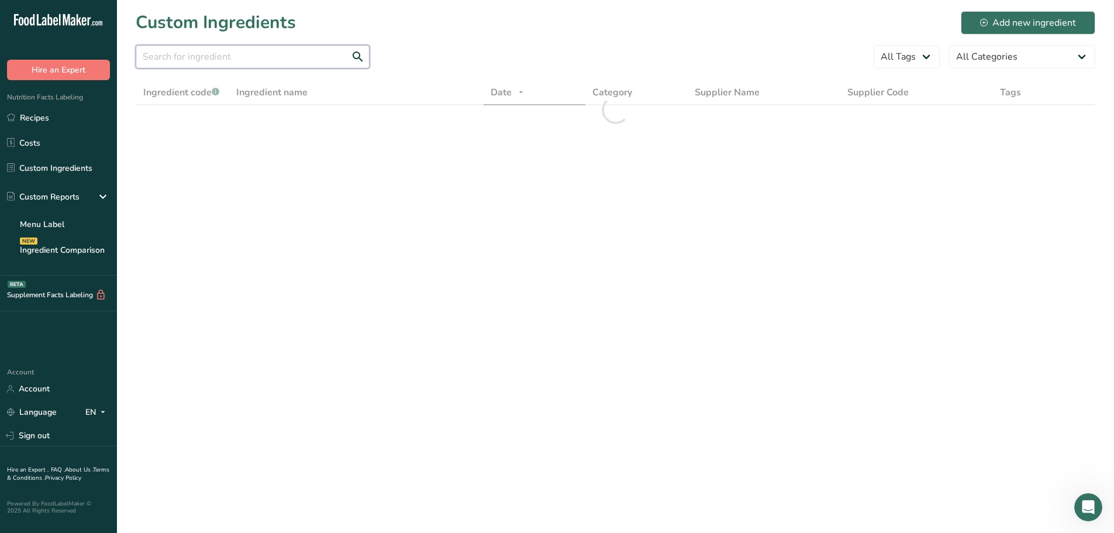
click at [237, 63] on input "text" at bounding box center [253, 56] width 234 height 23
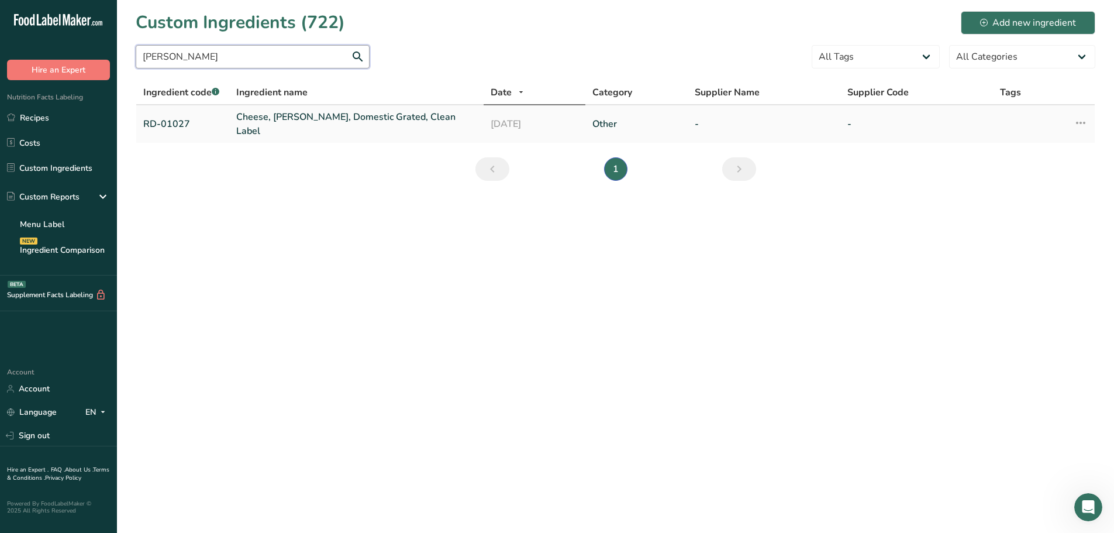
type input "romano"
click at [286, 128] on link "Cheese, Romano, Domestic Grated, Clean Label" at bounding box center [356, 124] width 240 height 28
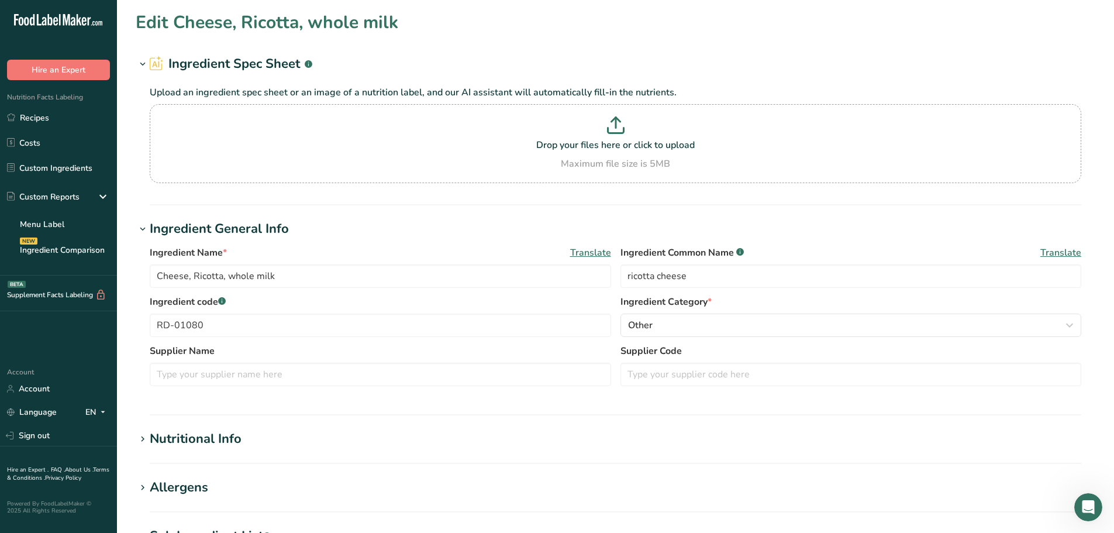
type input "Cheese, Romano, Domestic Grated, Clean Label"
type input "Romano cheese"
type input "RD-01027"
type textarea "pasteurized cow's milk, cheese cultures, salt, enzymes, natamycin [a natural mo…"
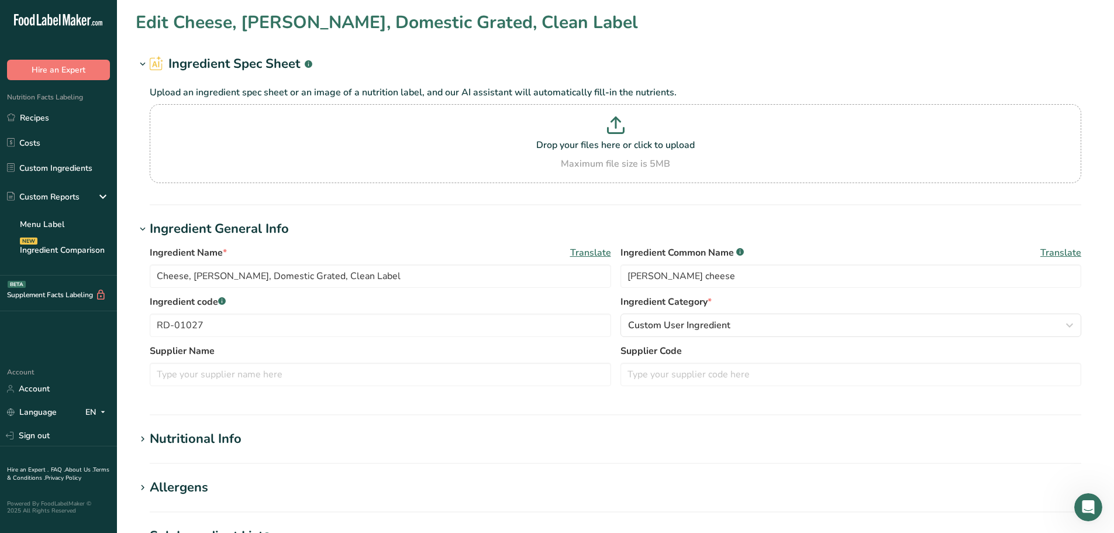
click at [191, 479] on div "Allergens" at bounding box center [179, 487] width 58 height 19
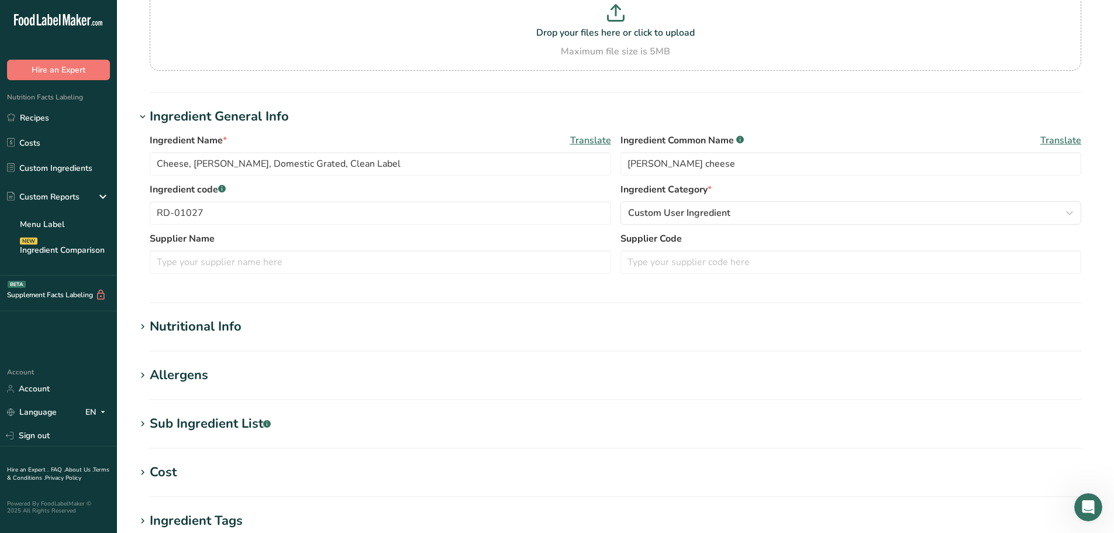
scroll to position [117, 0]
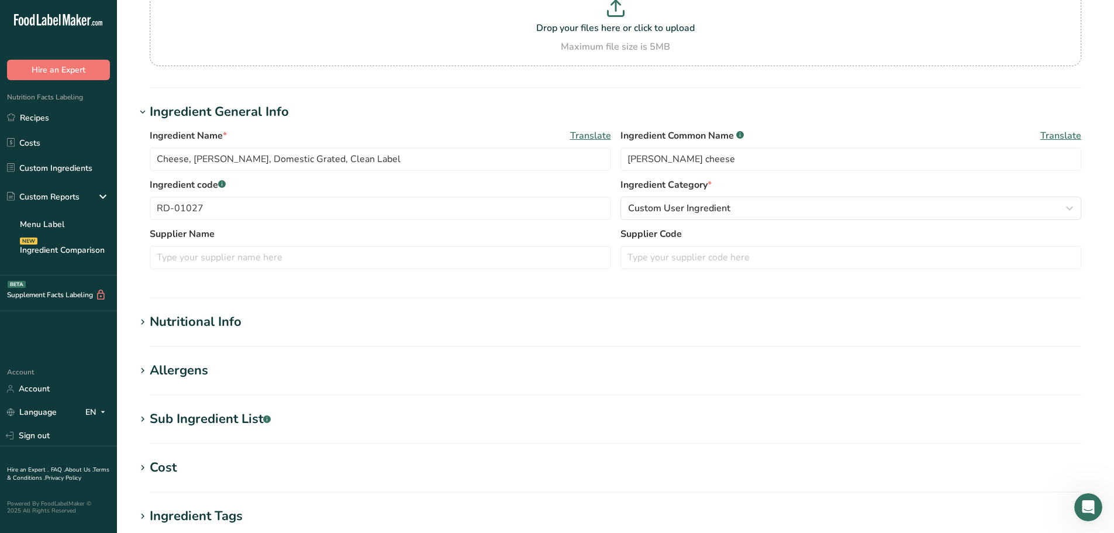
click at [204, 419] on div "Sub Ingredient List .a-a{fill:#347362;}.b-a{fill:#fff;}" at bounding box center [210, 418] width 121 height 19
